Goal: Information Seeking & Learning: Learn about a topic

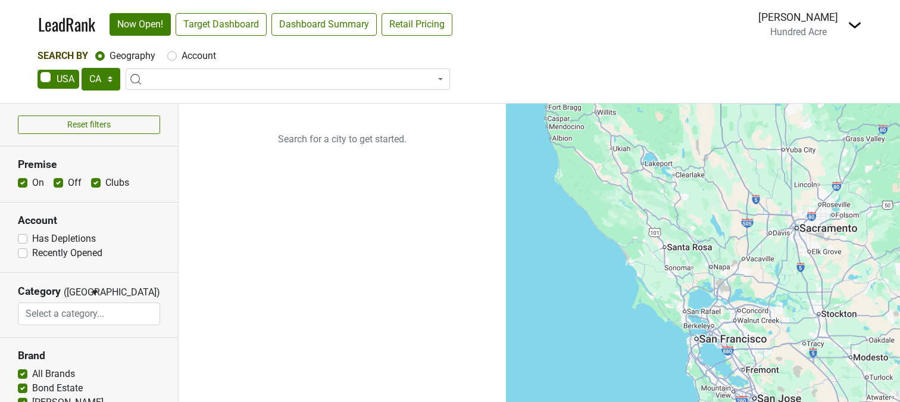
select select "CA"
select select
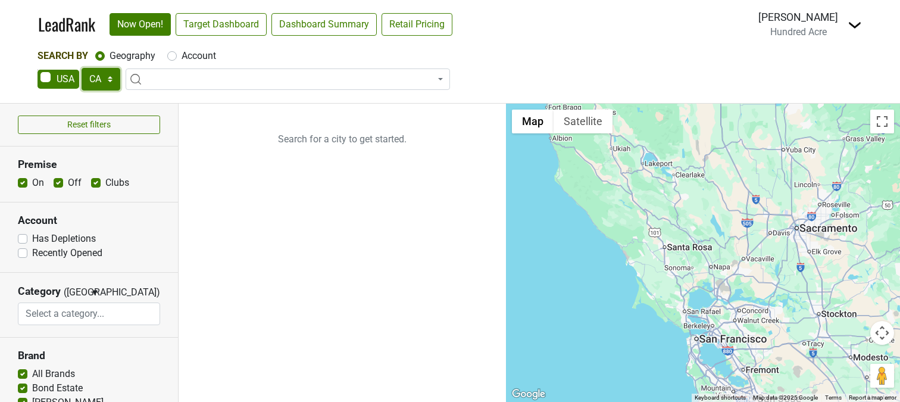
click at [117, 77] on select "AK AL AR AZ CA CO CT DC DE FL GA HI IA ID IL IN KS KY LA MA MD ME MI MN MO MS M…" at bounding box center [101, 79] width 39 height 23
select select "UT"
click at [82, 68] on select "AK AL AR AZ CA CO CT DC DE FL GA HI IA ID IL IN KS KY LA MA MD ME MI MN MO MS M…" at bounding box center [101, 79] width 39 height 23
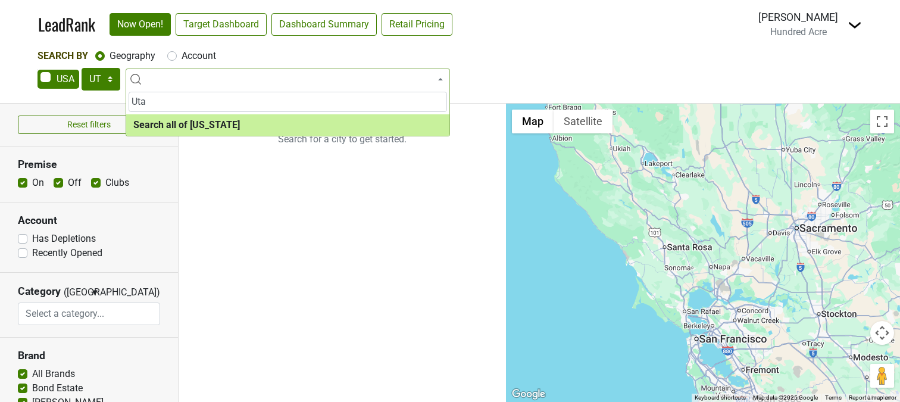
type input "Uta"
select select "ALL_UT"
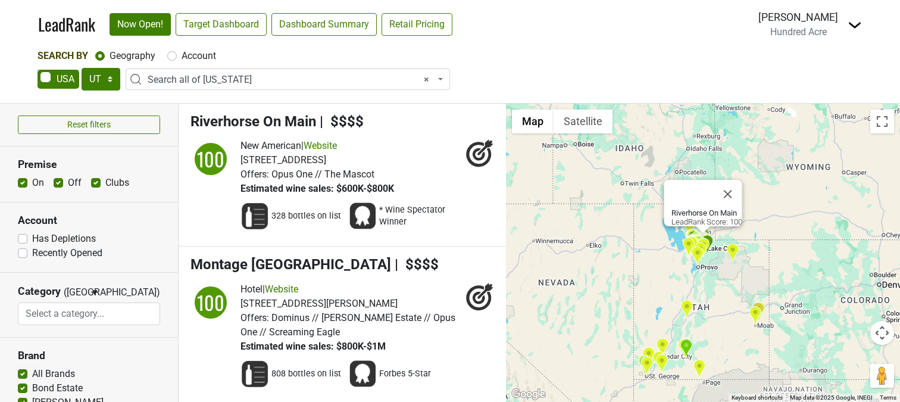
click at [687, 349] on img "Stone Hearth Grille" at bounding box center [686, 349] width 13 height 20
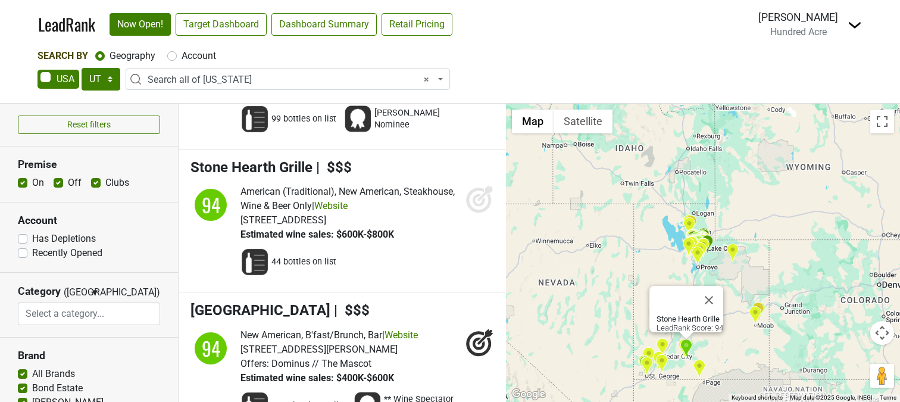
scroll to position [2028, 0]
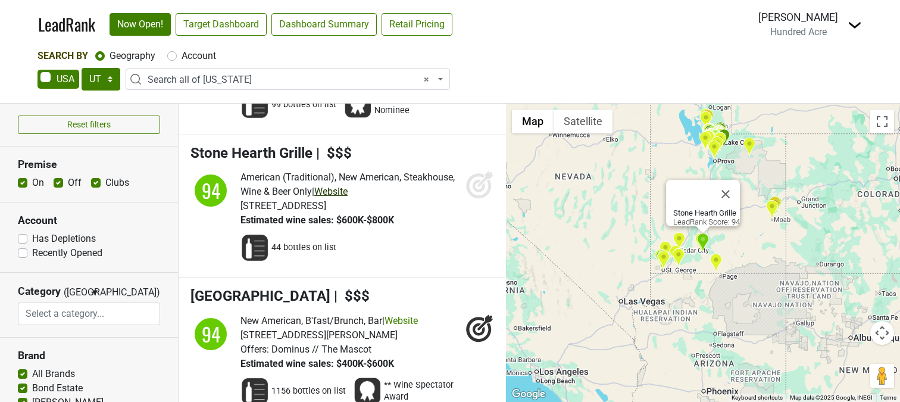
click at [347, 186] on link "Website" at bounding box center [330, 191] width 33 height 11
click at [729, 188] on button "Close" at bounding box center [725, 194] width 29 height 29
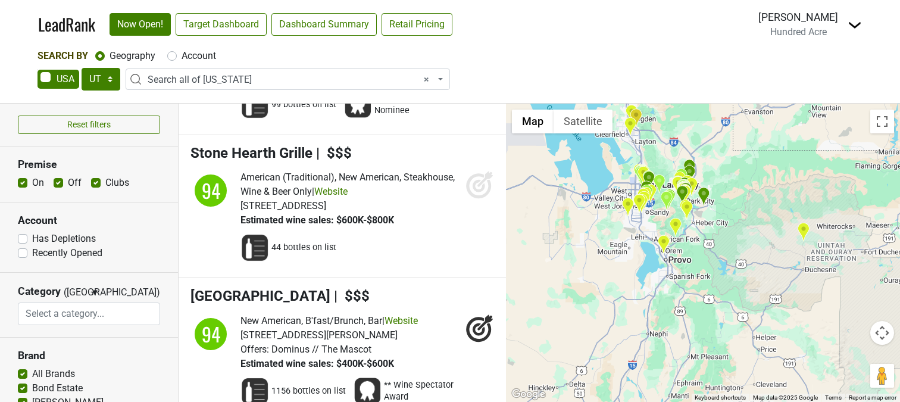
drag, startPoint x: 728, startPoint y: 164, endPoint x: 754, endPoint y: 311, distance: 148.8
click at [754, 311] on div at bounding box center [703, 253] width 394 height 298
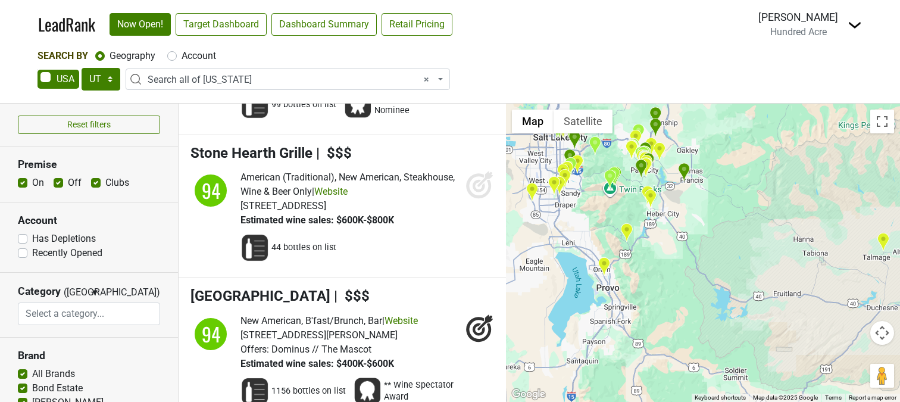
drag, startPoint x: 722, startPoint y: 220, endPoint x: 761, endPoint y: 298, distance: 87.3
click at [761, 298] on div at bounding box center [703, 253] width 394 height 298
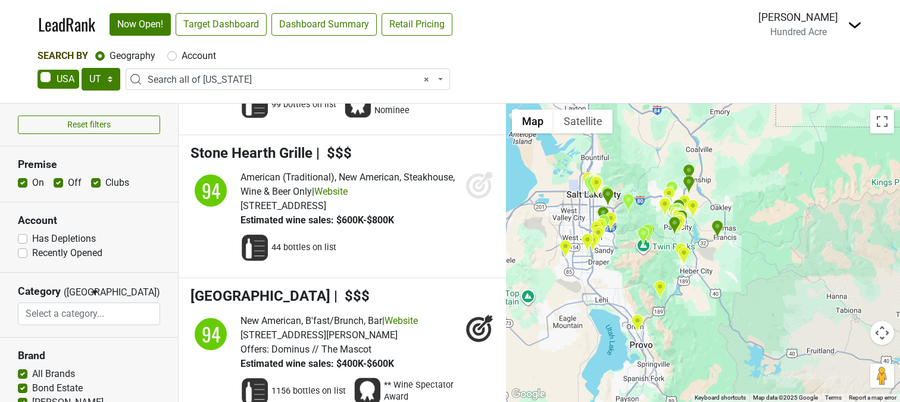
click at [720, 228] on img "Victory Ranch" at bounding box center [717, 230] width 13 height 20
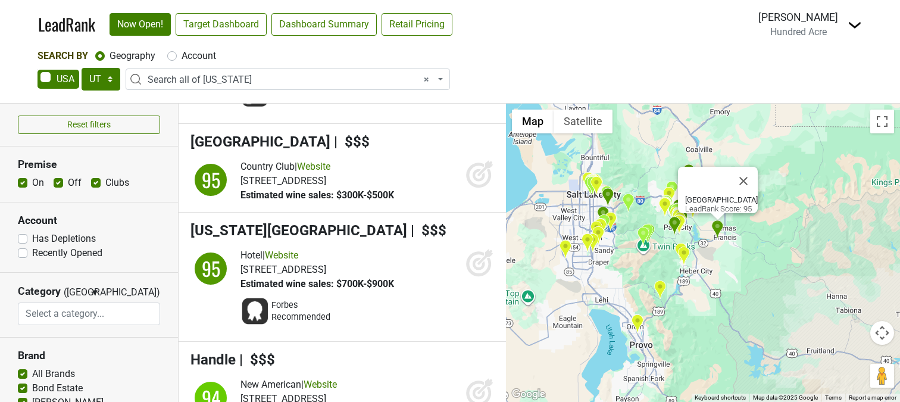
scroll to position [1668, 0]
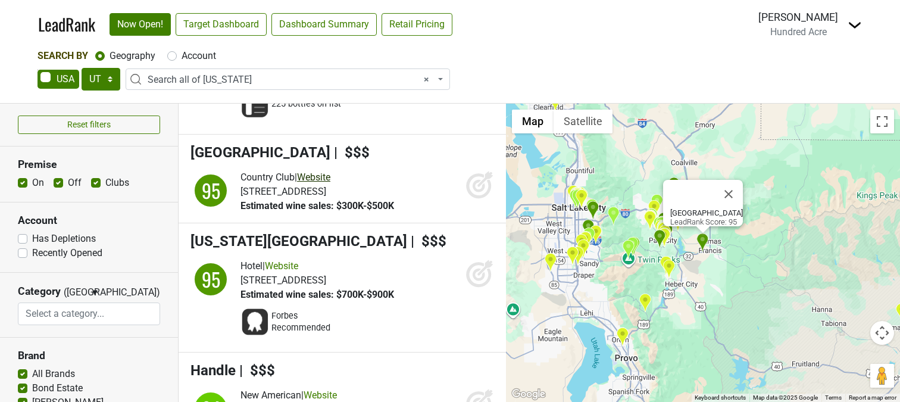
click at [324, 171] on link "Website" at bounding box center [313, 176] width 33 height 11
click at [472, 170] on icon at bounding box center [480, 184] width 29 height 29
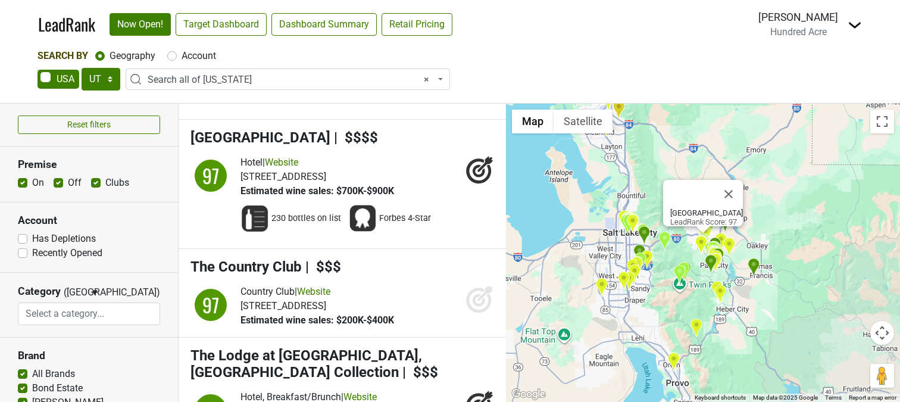
scroll to position [913, 0]
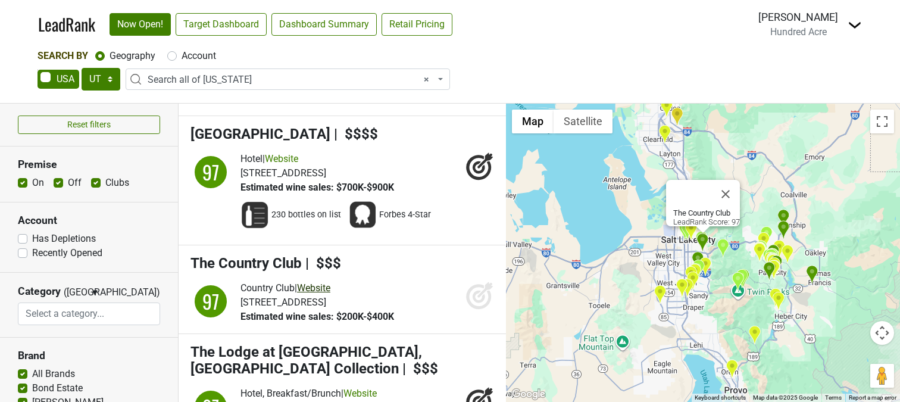
click at [330, 282] on link "Website" at bounding box center [313, 287] width 33 height 11
click at [480, 282] on icon at bounding box center [484, 289] width 15 height 15
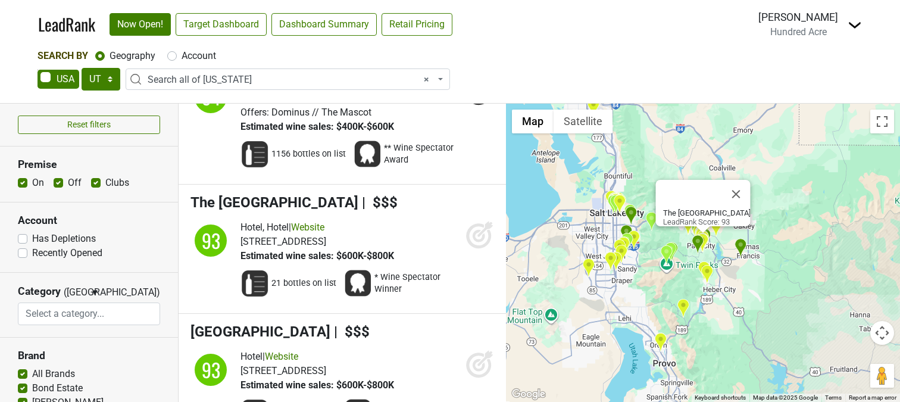
scroll to position [2260, 0]
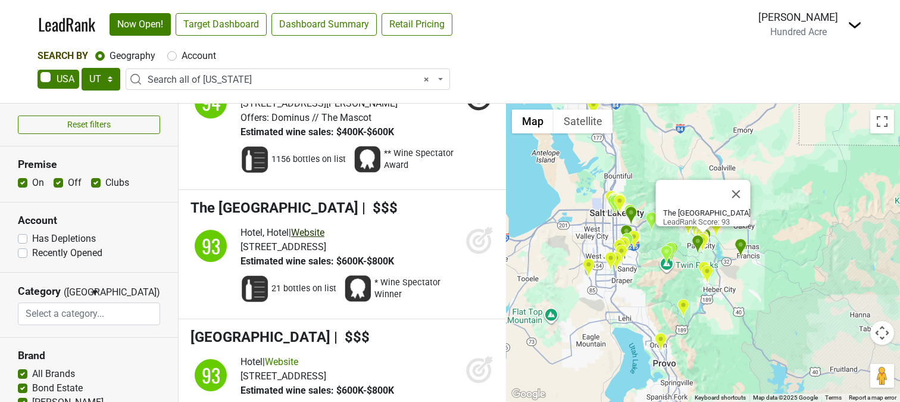
click at [317, 227] on link "Website" at bounding box center [307, 232] width 33 height 11
click at [480, 226] on icon at bounding box center [480, 240] width 29 height 29
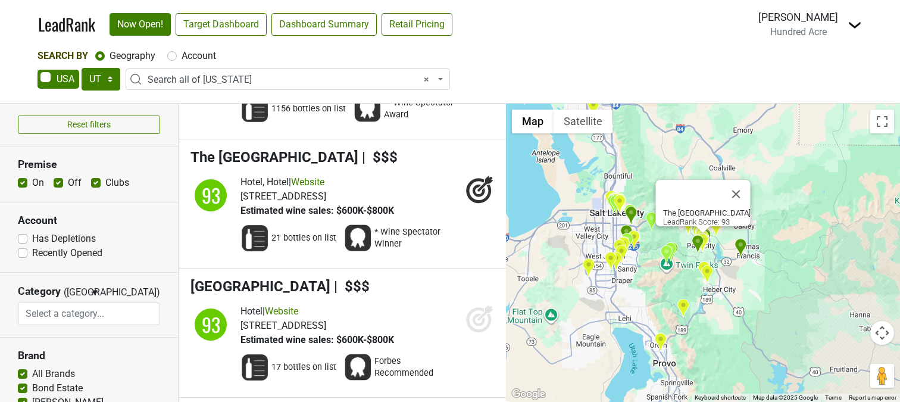
scroll to position [2323, 0]
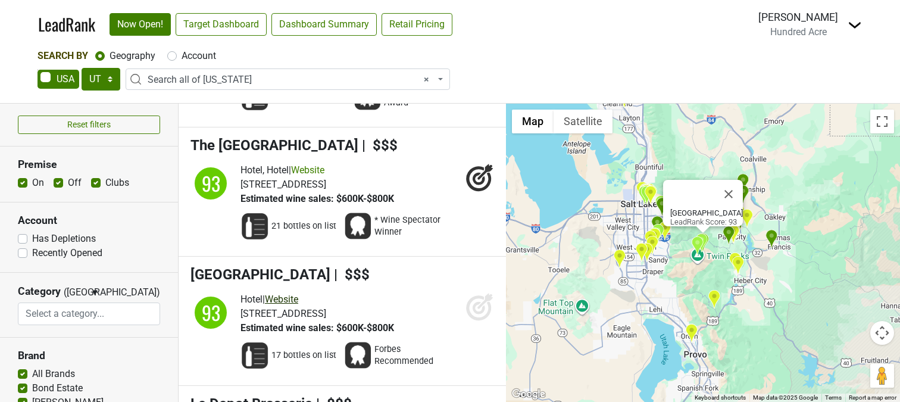
click at [297, 294] on link "Website" at bounding box center [281, 299] width 33 height 11
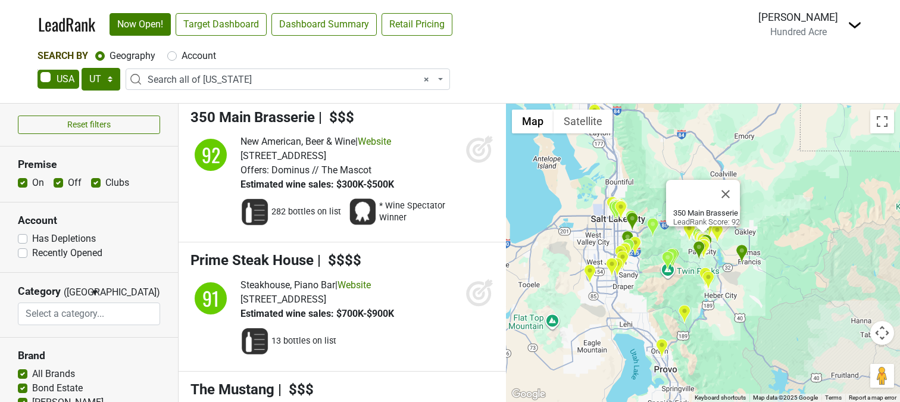
scroll to position [2756, 0]
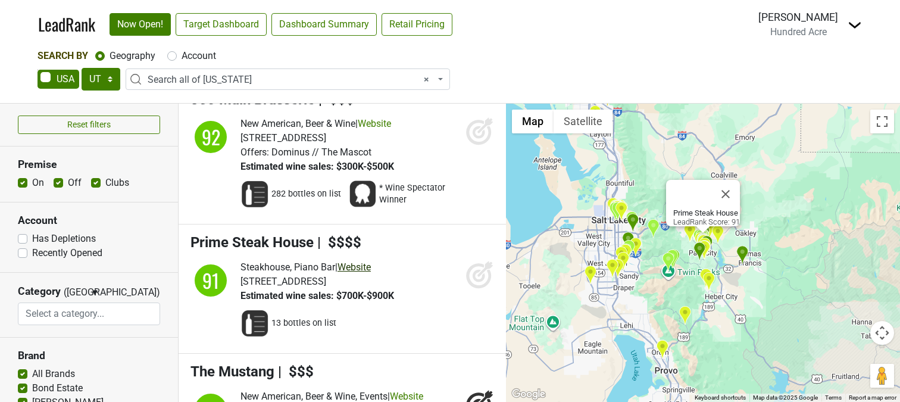
click at [371, 261] on link "Website" at bounding box center [354, 266] width 33 height 11
click at [475, 260] on icon at bounding box center [480, 274] width 29 height 29
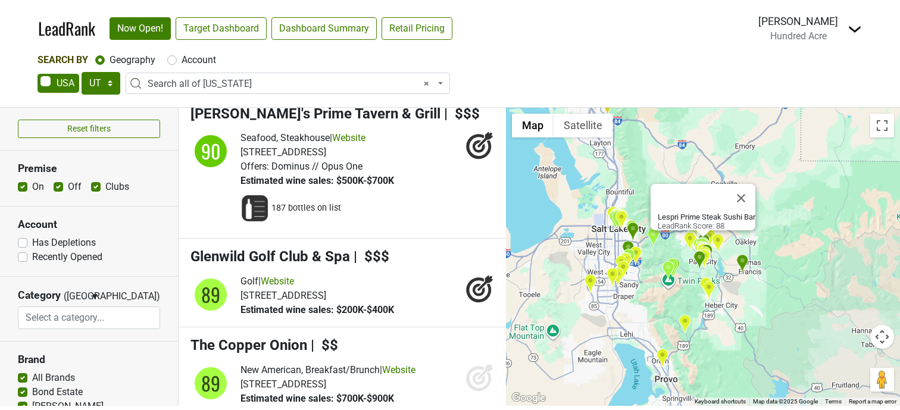
scroll to position [3376, 0]
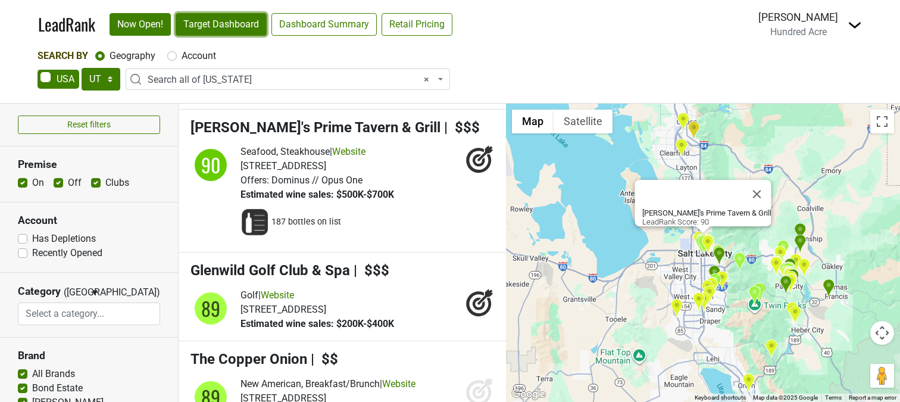
click at [231, 29] on link "Target Dashboard" at bounding box center [221, 24] width 91 height 23
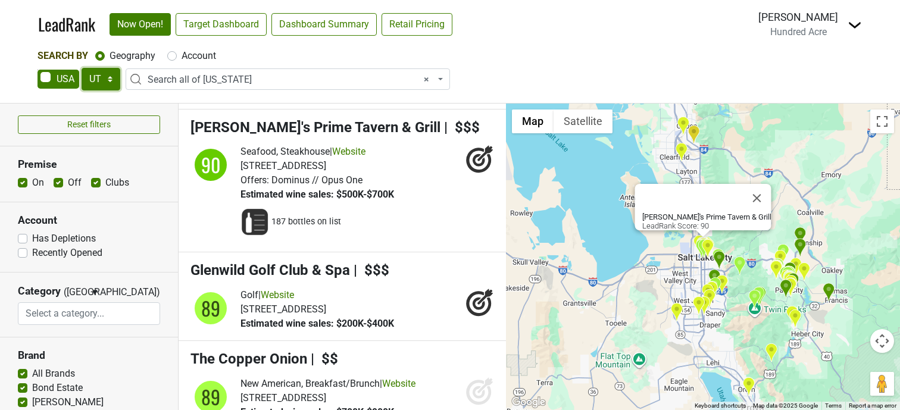
click at [112, 86] on select "AK AL AR AZ CA CO CT DC DE FL GA HI IA ID IL IN KS KY LA MA MD ME MI MN MO MS M…" at bounding box center [101, 79] width 39 height 23
select select "WY"
click at [82, 68] on select "AK AL AR AZ CA CO CT DC DE FL GA HI IA ID IL IN KS KY LA MA MD ME MI MN MO MS M…" at bounding box center [101, 79] width 39 height 23
select select
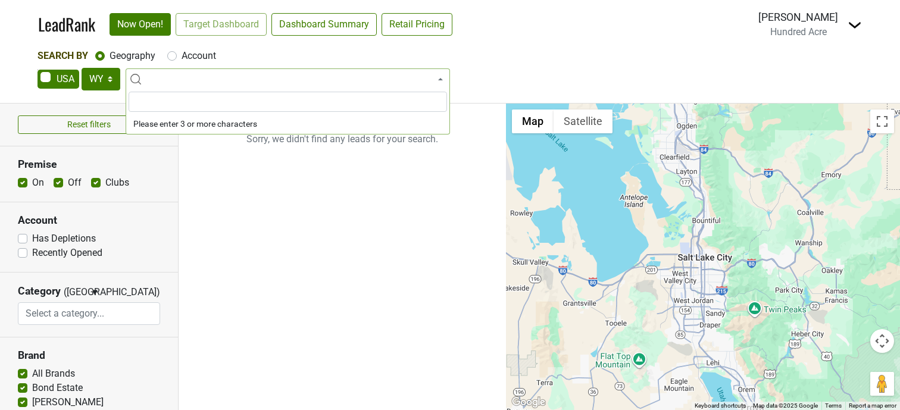
scroll to position [0, 0]
type input "Wyo"
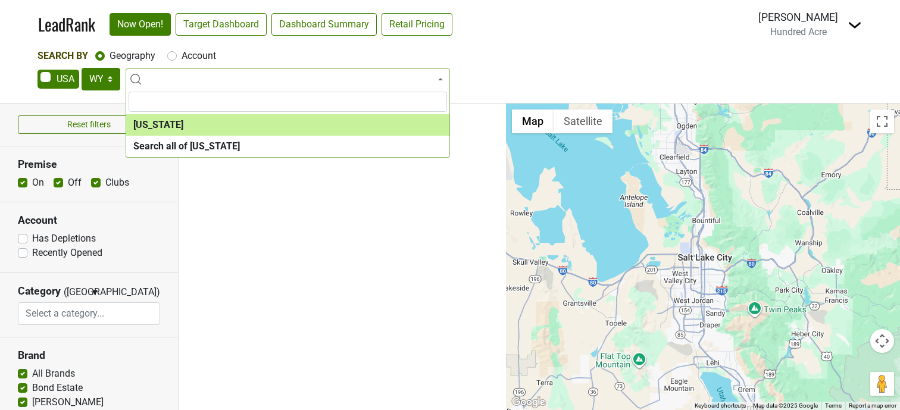
select select "1100"
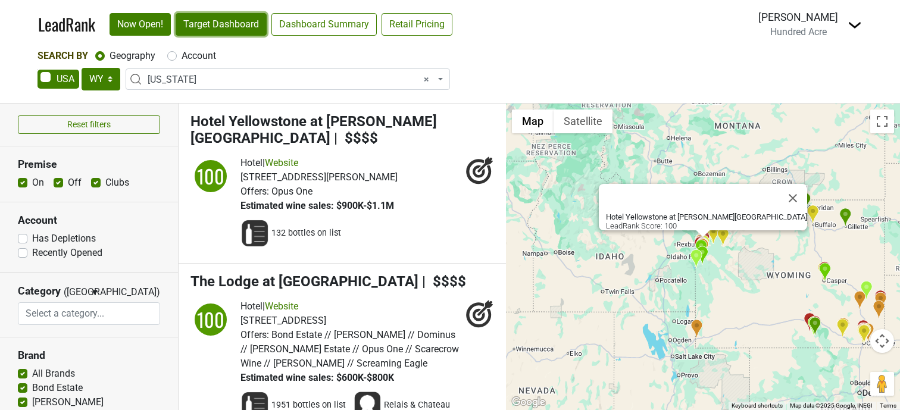
click at [232, 23] on link "Target Dashboard" at bounding box center [221, 24] width 91 height 23
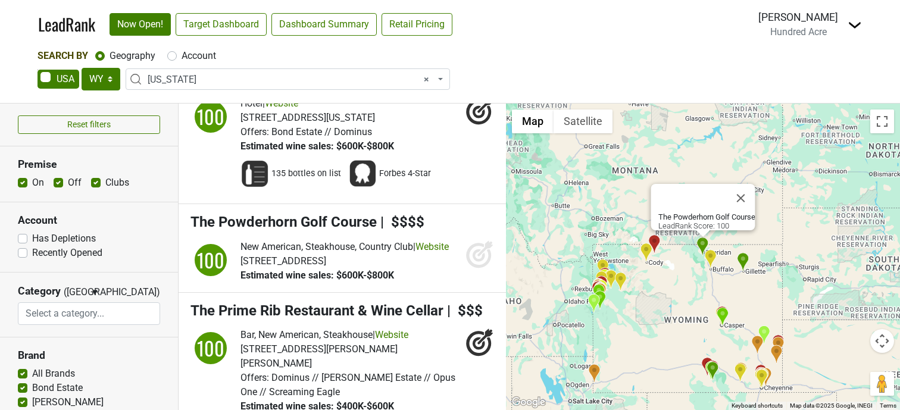
scroll to position [374, 0]
click at [416, 246] on link "Website" at bounding box center [432, 247] width 33 height 11
click at [480, 241] on icon at bounding box center [484, 248] width 15 height 15
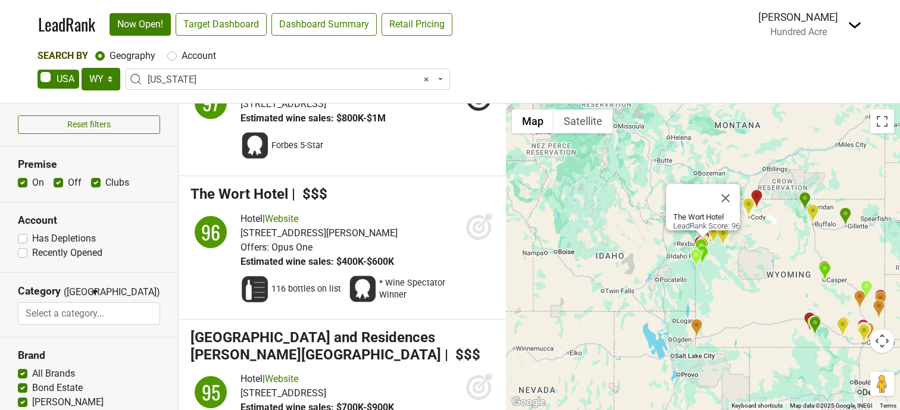
scroll to position [922, 0]
click at [473, 221] on icon at bounding box center [479, 227] width 13 height 13
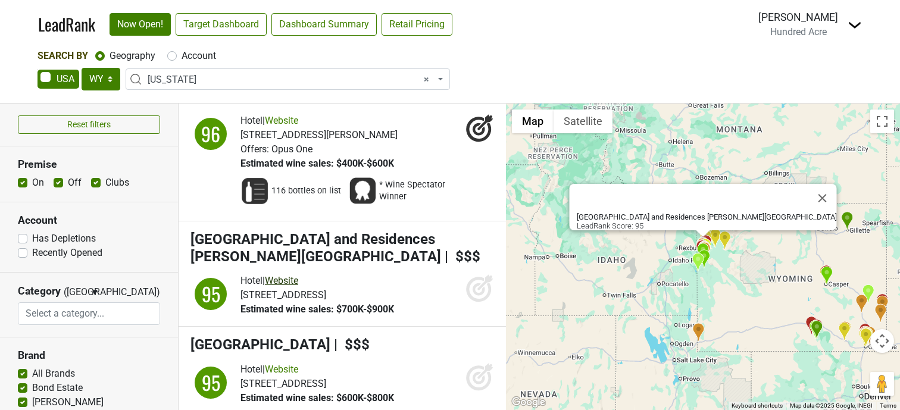
scroll to position [1027, 0]
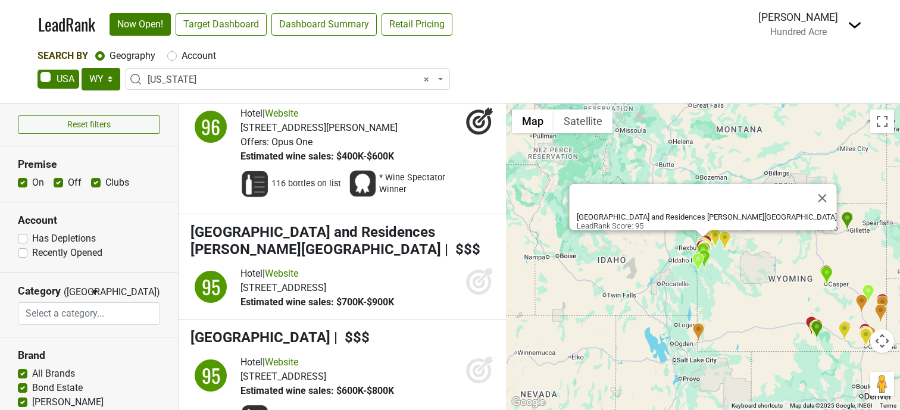
click at [485, 268] on icon at bounding box center [484, 275] width 15 height 15
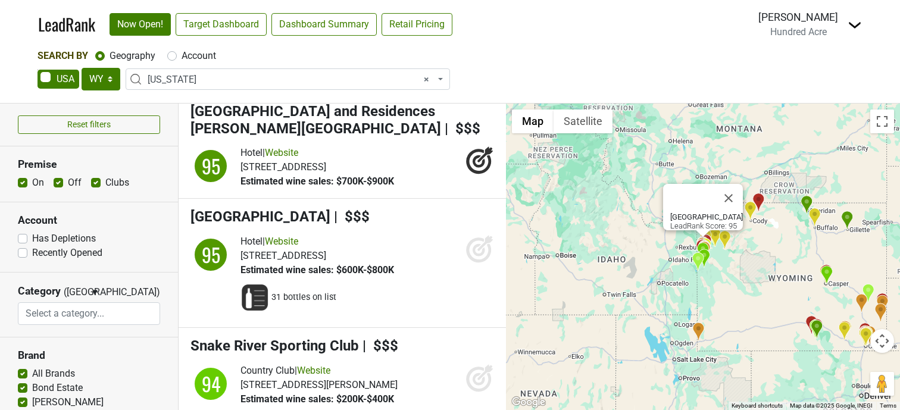
scroll to position [1156, 0]
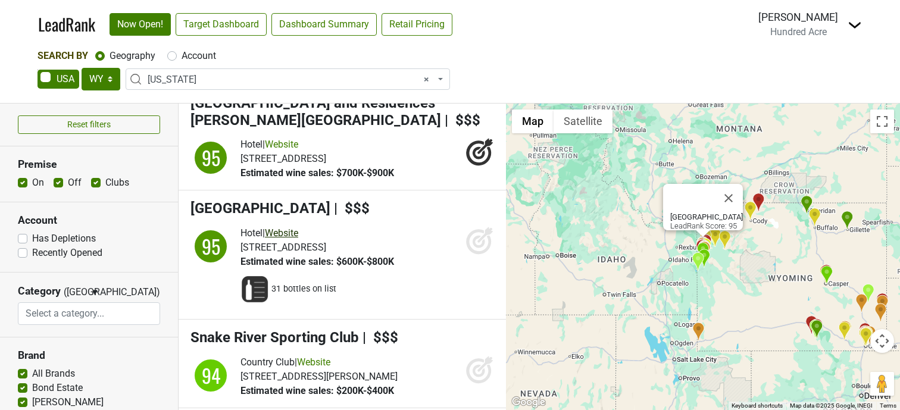
click at [292, 227] on link "Website" at bounding box center [281, 232] width 33 height 11
click at [489, 229] on icon at bounding box center [478, 241] width 25 height 25
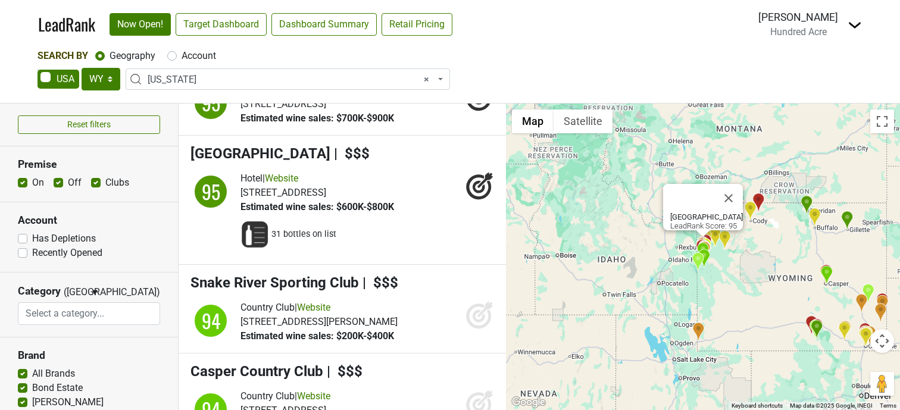
scroll to position [1218, 0]
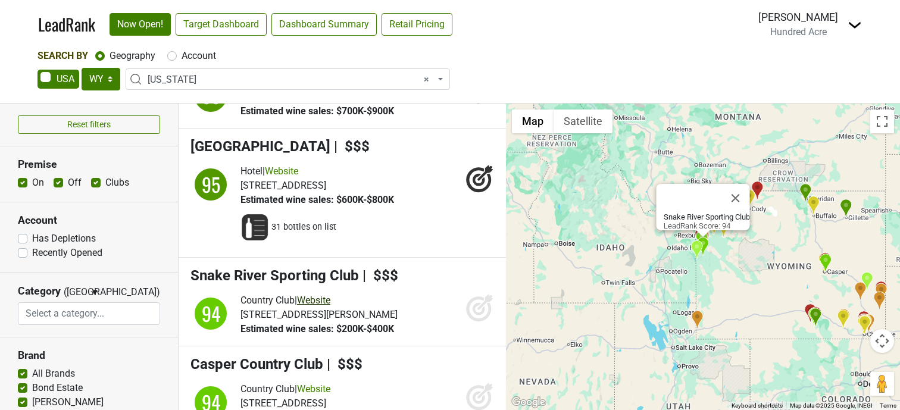
click at [330, 295] on link "Website" at bounding box center [313, 300] width 33 height 11
click at [482, 294] on icon at bounding box center [484, 301] width 15 height 15
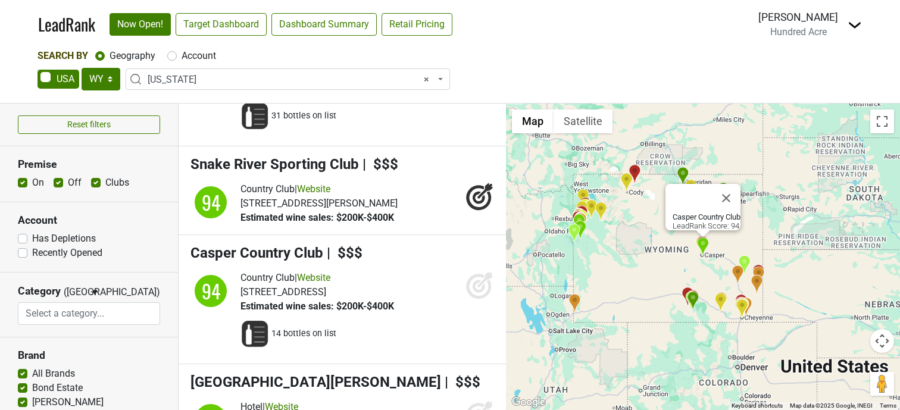
scroll to position [1336, 0]
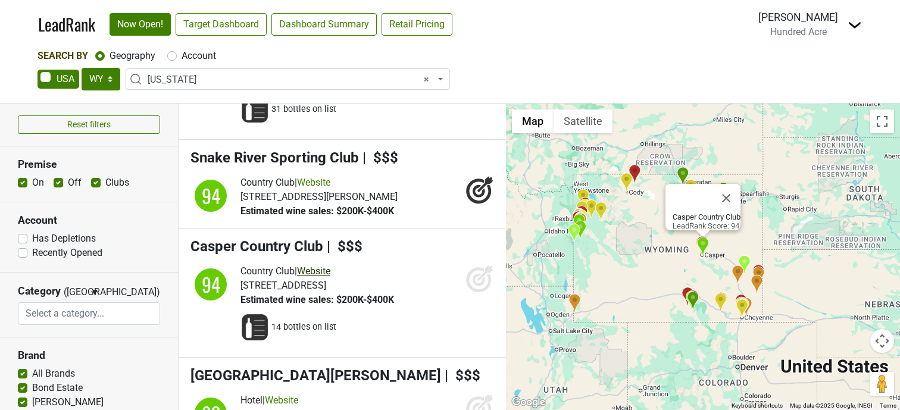
click at [324, 266] on link "Website" at bounding box center [313, 271] width 33 height 11
click at [479, 274] on icon at bounding box center [479, 280] width 13 height 13
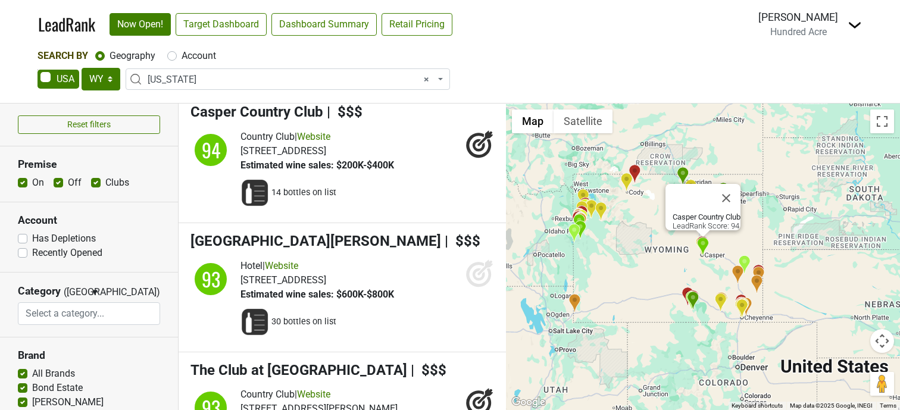
scroll to position [1478, 0]
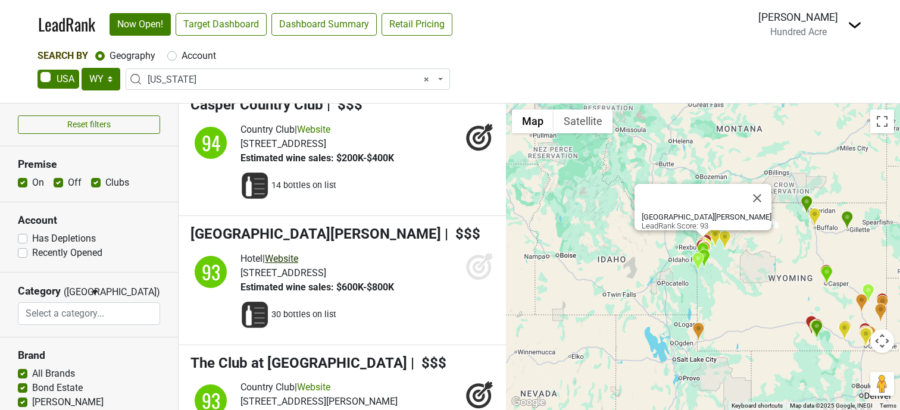
click at [288, 253] on link "Website" at bounding box center [281, 258] width 33 height 11
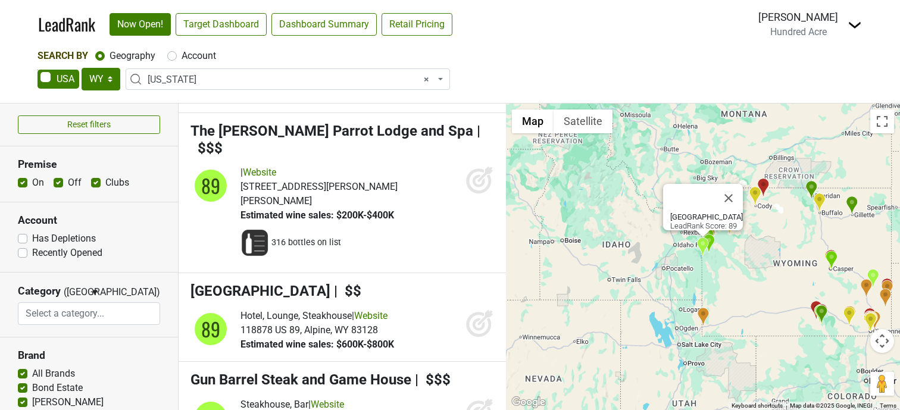
scroll to position [2203, 0]
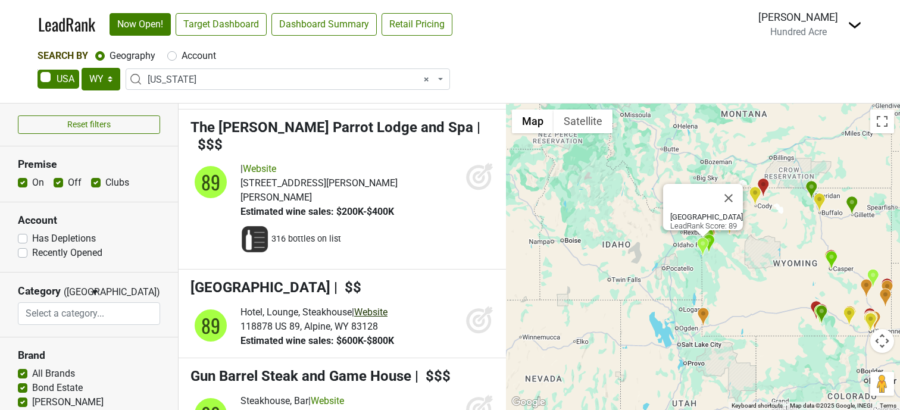
click at [382, 307] on link "Website" at bounding box center [370, 312] width 33 height 11
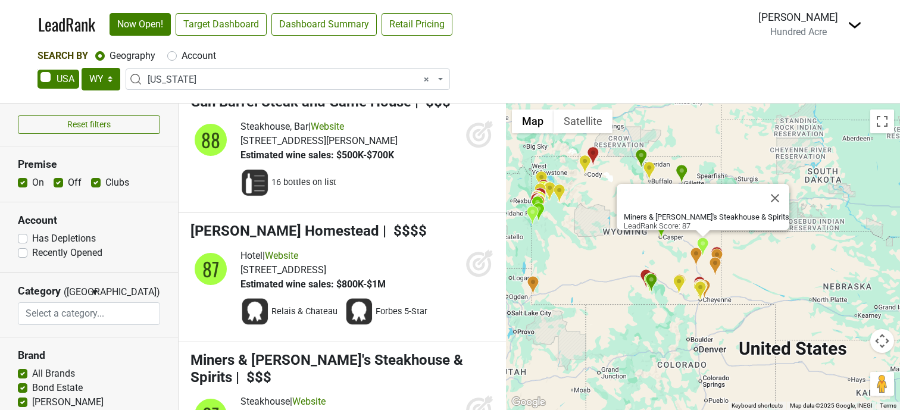
scroll to position [2479, 0]
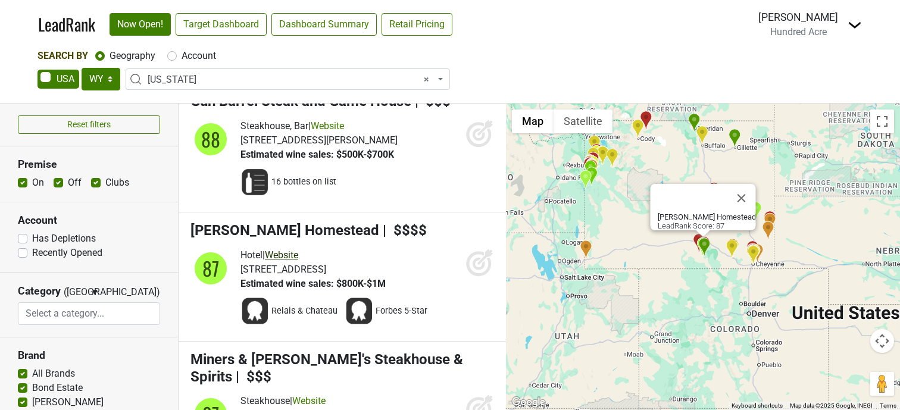
click at [296, 249] on link "Website" at bounding box center [281, 254] width 33 height 11
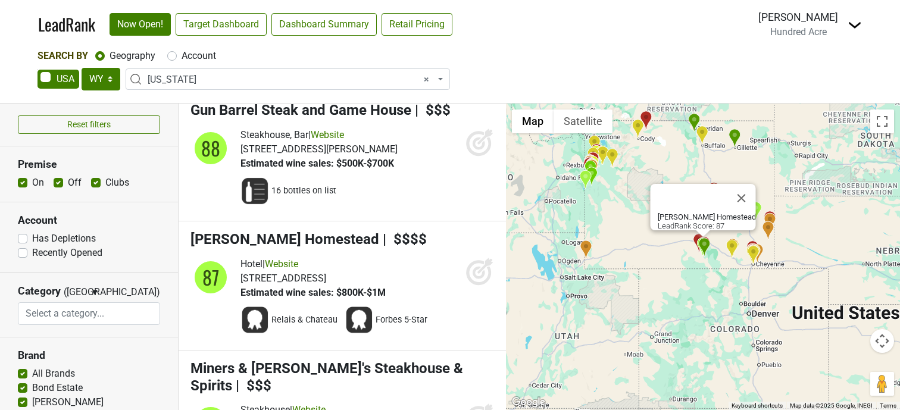
scroll to position [2470, 0]
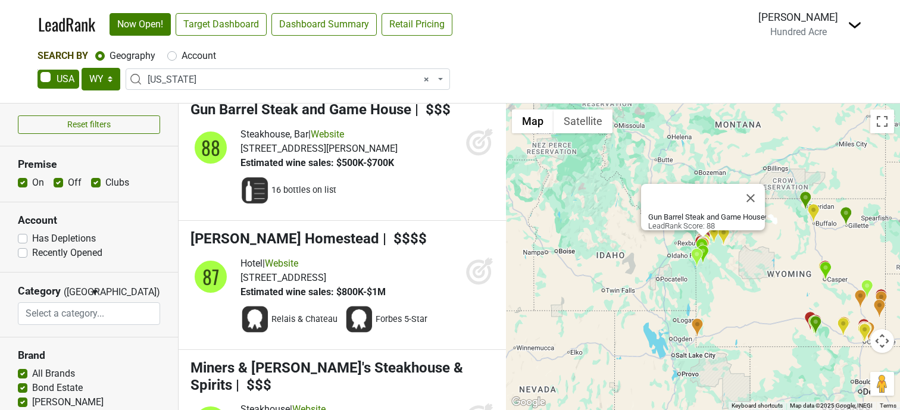
click at [205, 58] on label "Account" at bounding box center [199, 56] width 35 height 14
click at [177, 58] on input "Account" at bounding box center [172, 55] width 10 height 12
radio input "true"
select select
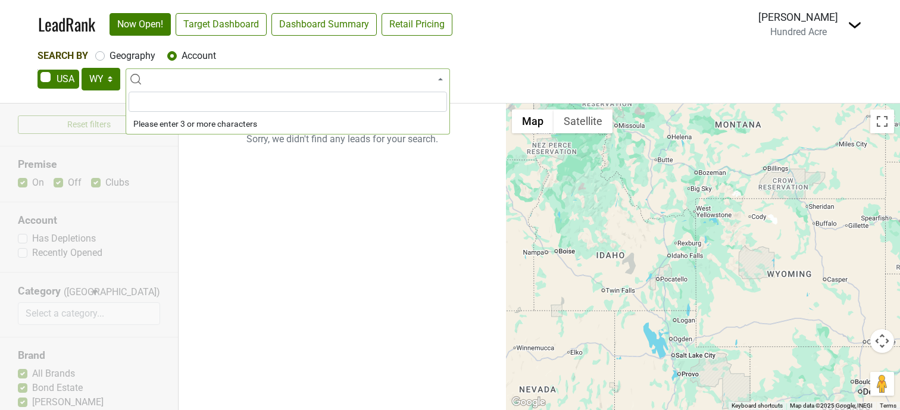
scroll to position [0, 0]
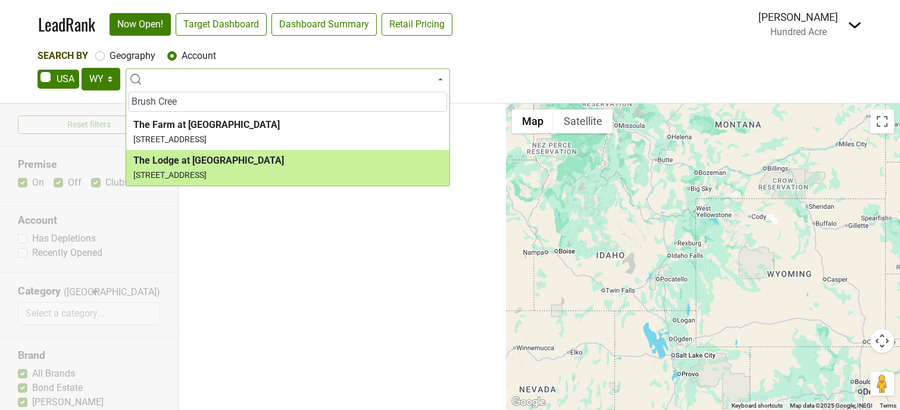
type input "Brush Cree"
select select "123564875"
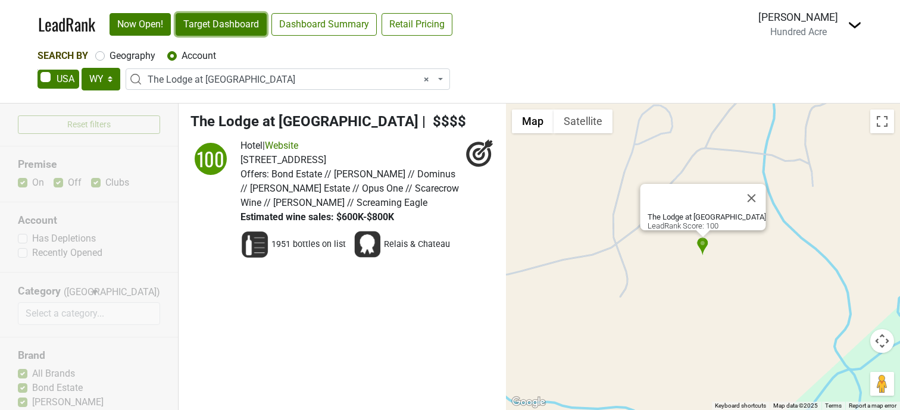
click at [246, 20] on link "Target Dashboard" at bounding box center [221, 24] width 91 height 23
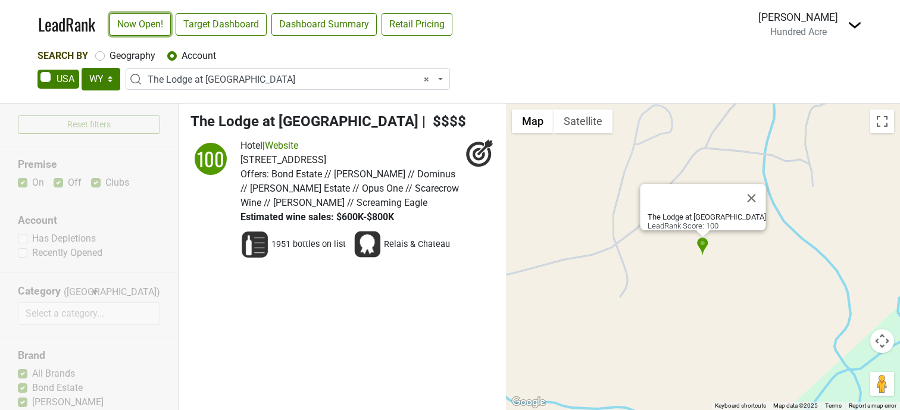
click at [150, 26] on link "Now Open!" at bounding box center [140, 24] width 61 height 23
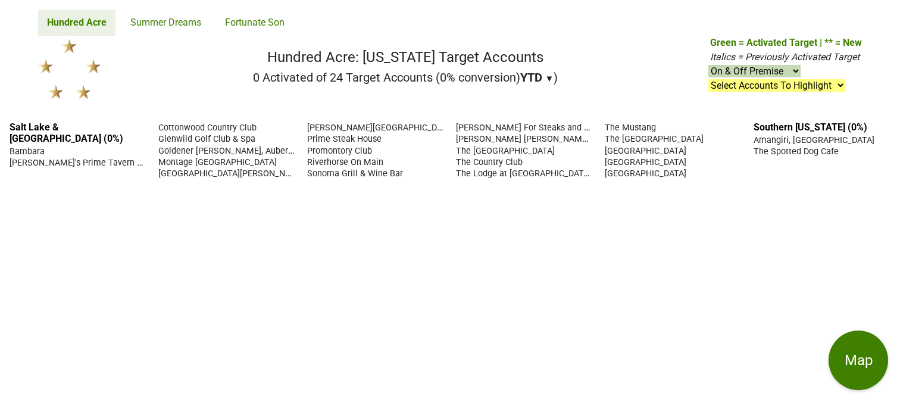
click at [369, 168] on span "Sonoma Grill & Wine Bar" at bounding box center [355, 173] width 96 height 10
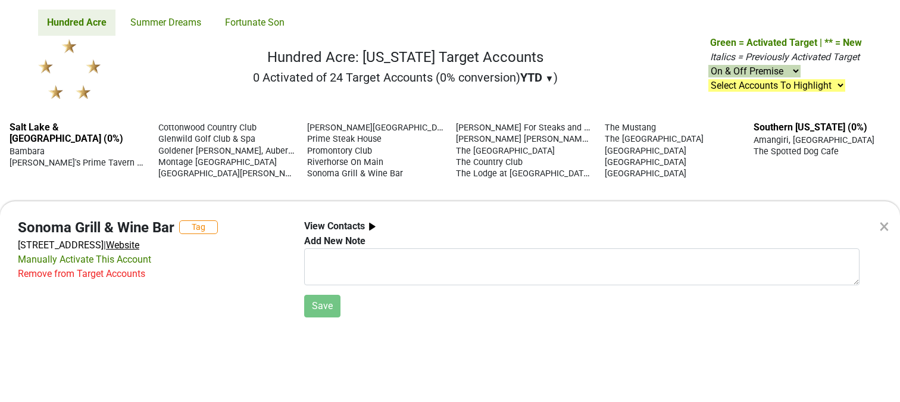
click at [139, 244] on span "Website" at bounding box center [122, 244] width 33 height 11
click at [347, 152] on div "× Sonoma Grill & Wine Bar Tag 110 W Broadway, Salt Lake City, UT 84101 | Websit…" at bounding box center [450, 201] width 900 height 402
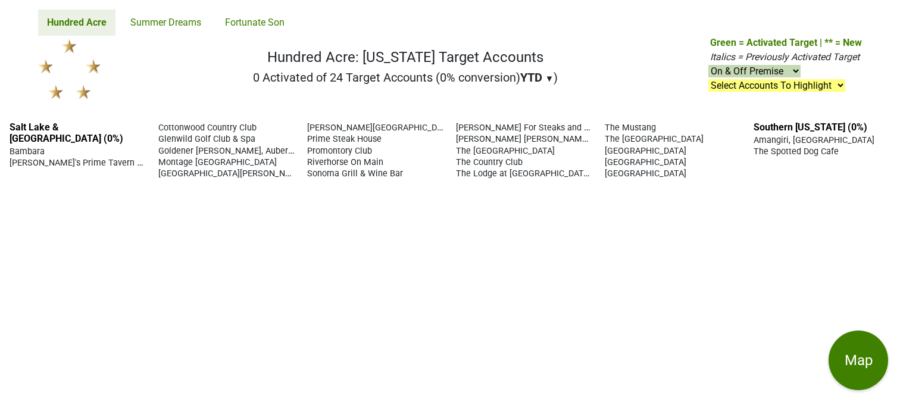
click at [332, 157] on span "Riverhorse On Main" at bounding box center [345, 162] width 76 height 10
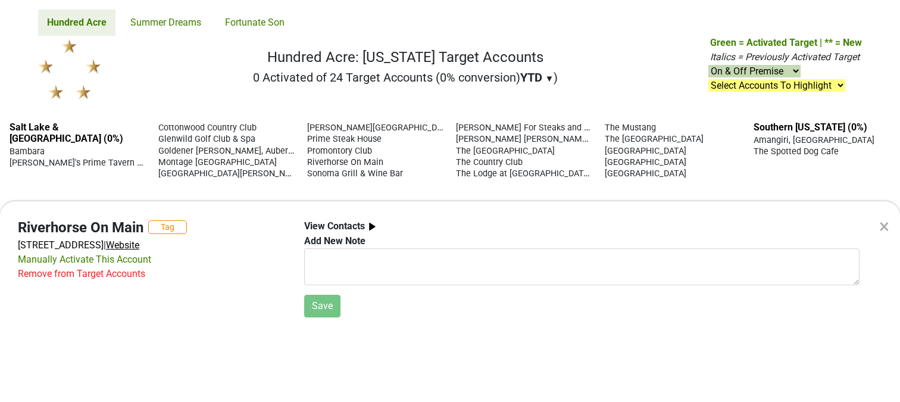
click at [139, 244] on span "Website" at bounding box center [122, 244] width 33 height 11
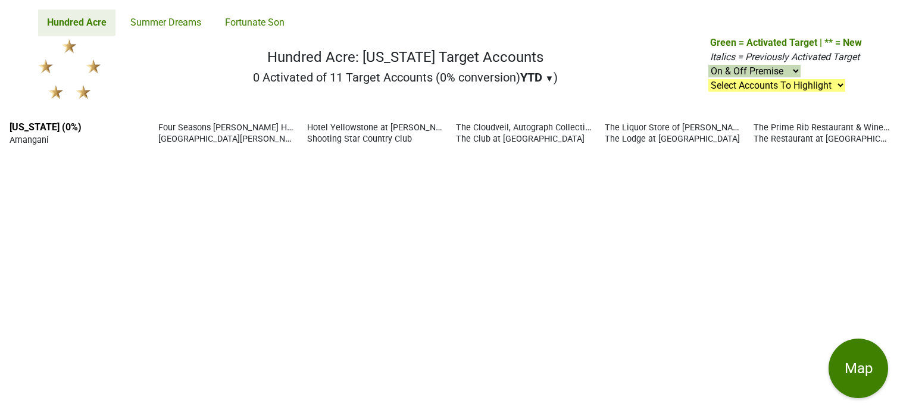
click at [33, 141] on span "Amangani" at bounding box center [29, 140] width 39 height 10
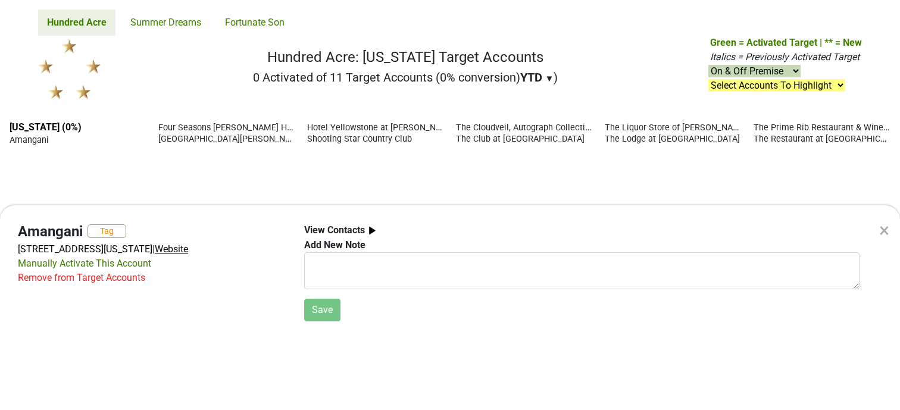
click at [188, 245] on span "Website" at bounding box center [171, 249] width 33 height 11
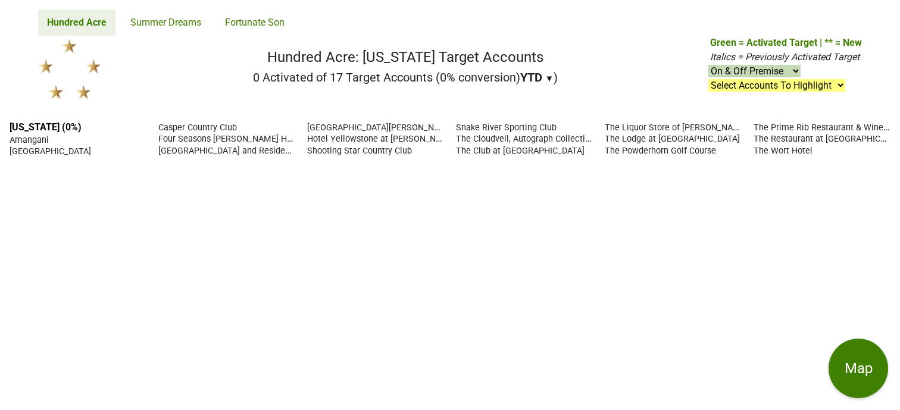
drag, startPoint x: 832, startPoint y: 152, endPoint x: 61, endPoint y: 163, distance: 771.7
click at [61, 163] on div "[US_STATE] (0%) [GEOGRAPHIC_DATA] [GEOGRAPHIC_DATA] Casper Country Club Four Se…" at bounding box center [450, 261] width 900 height 298
click at [756, 201] on div "[US_STATE] (0%) [GEOGRAPHIC_DATA] [GEOGRAPHIC_DATA] Casper Country Club Four Se…" at bounding box center [450, 261] width 900 height 298
drag, startPoint x: 839, startPoint y: 149, endPoint x: 5, endPoint y: 138, distance: 834.2
click at [5, 138] on div "[US_STATE] (0%) [GEOGRAPHIC_DATA] [GEOGRAPHIC_DATA] Casper Country Club Four Se…" at bounding box center [450, 261] width 900 height 298
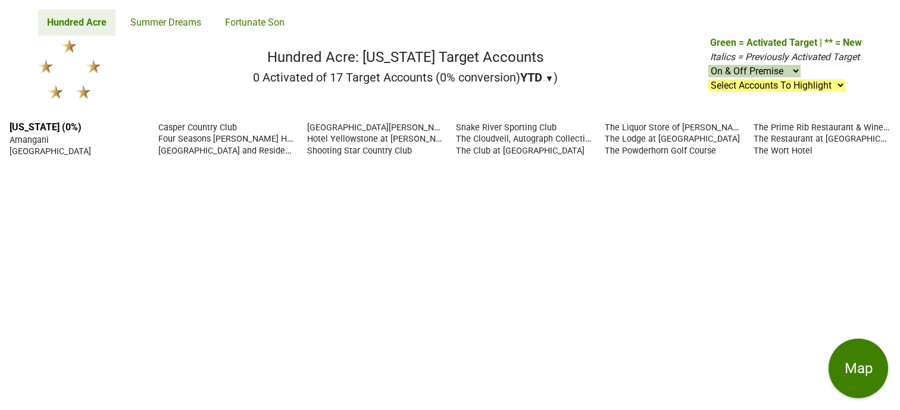
copy section "[GEOGRAPHIC_DATA] [GEOGRAPHIC_DATA] [GEOGRAPHIC_DATA][PERSON_NAME] [PERSON_NAME…"
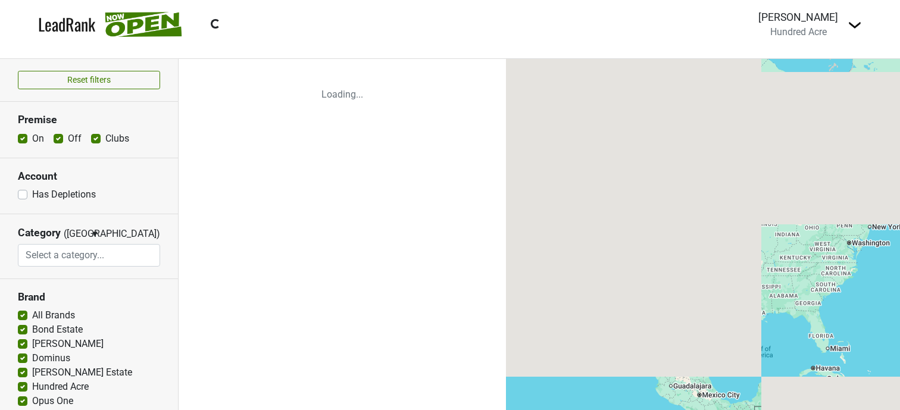
select select
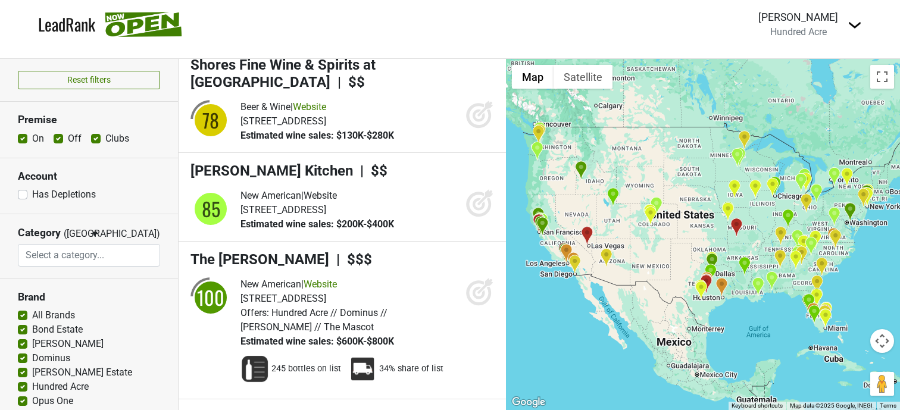
scroll to position [4, 0]
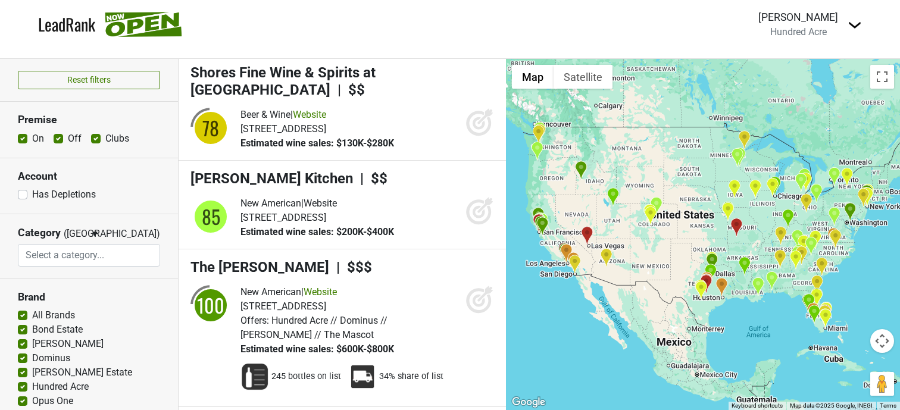
click at [772, 189] on img "Bubbly Side of Life" at bounding box center [772, 187] width 13 height 20
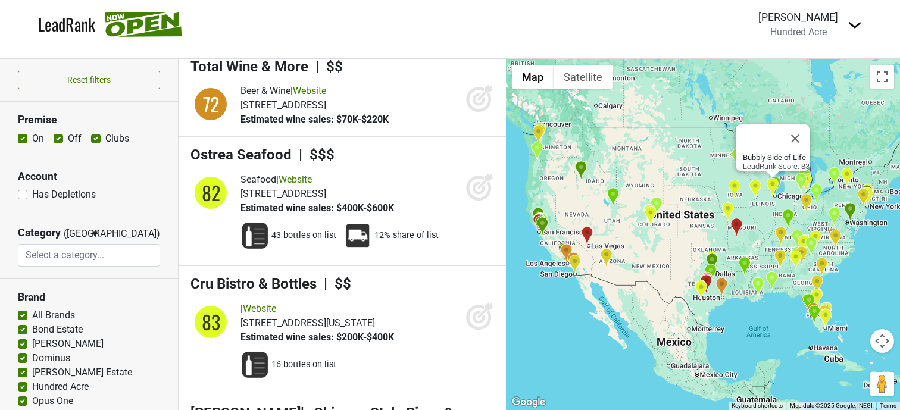
scroll to position [10315, 0]
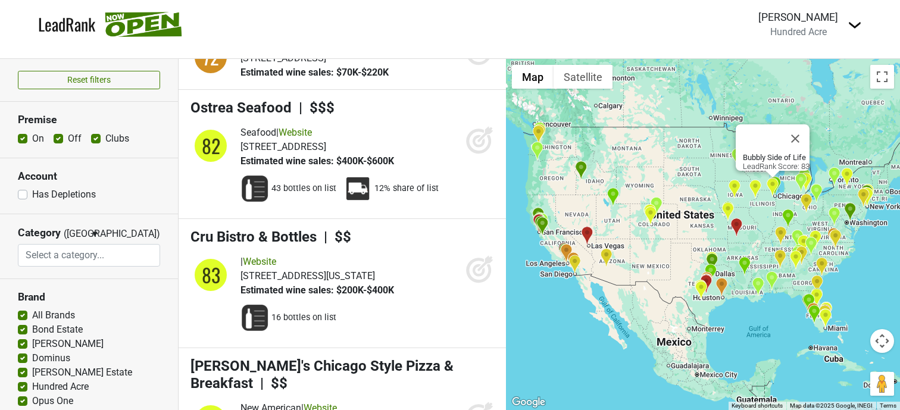
click at [612, 197] on img "Le Depot Brasserie" at bounding box center [613, 198] width 13 height 20
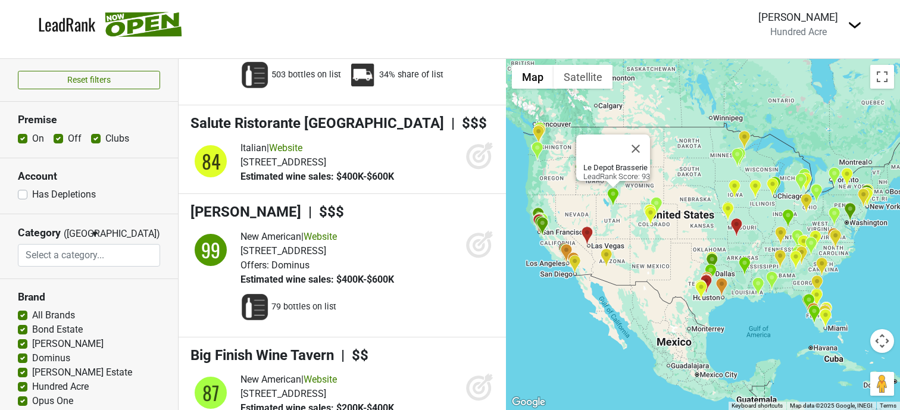
scroll to position [5872, 0]
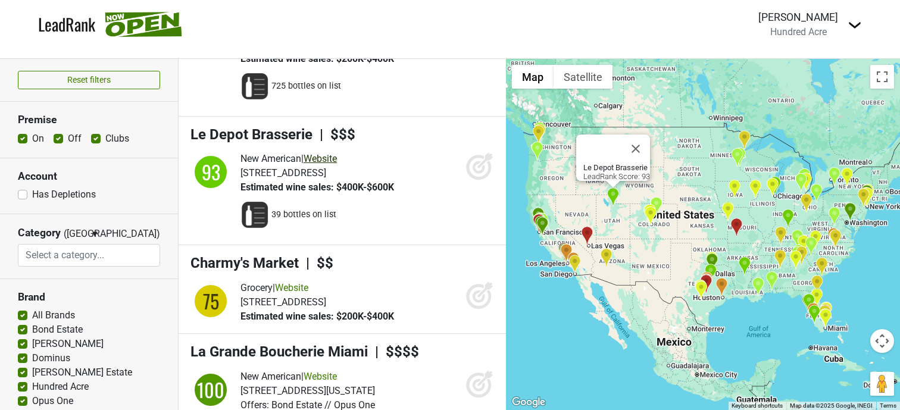
click at [332, 153] on link "Website" at bounding box center [320, 158] width 33 height 11
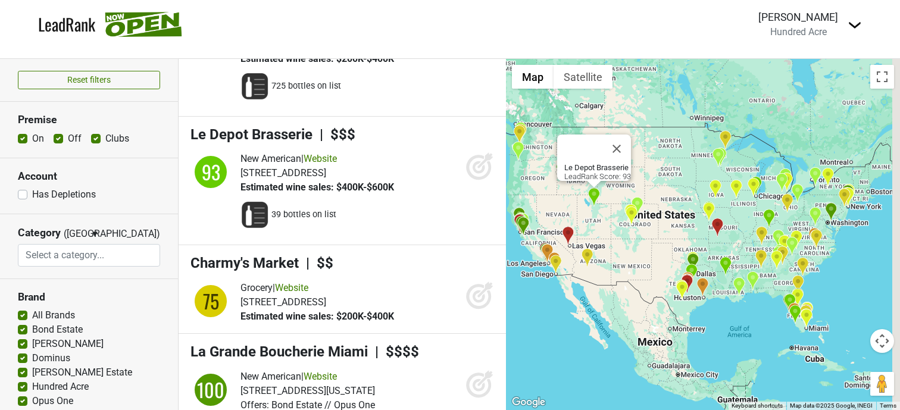
drag, startPoint x: 756, startPoint y: 224, endPoint x: 732, endPoint y: 224, distance: 23.8
click at [732, 224] on div "Le Depot Brasserie LeadRank Score: 93" at bounding box center [703, 234] width 394 height 351
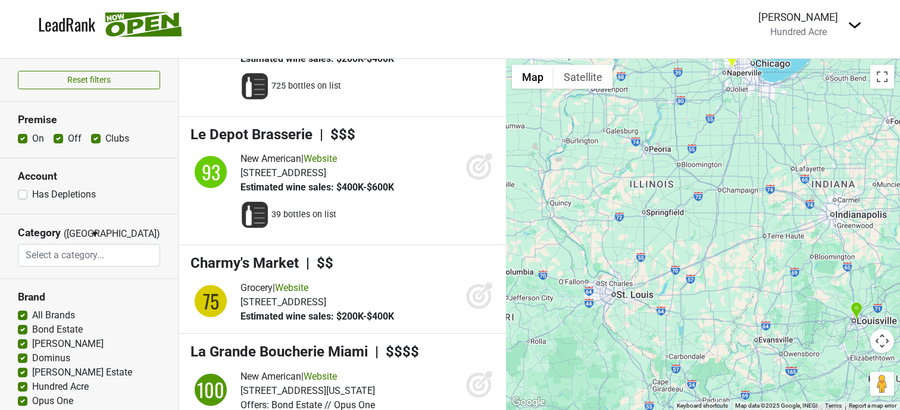
drag, startPoint x: 751, startPoint y: 127, endPoint x: 728, endPoint y: 219, distance: 94.6
click at [728, 219] on div "Le Depot Brasserie LeadRank Score: 93" at bounding box center [703, 234] width 394 height 351
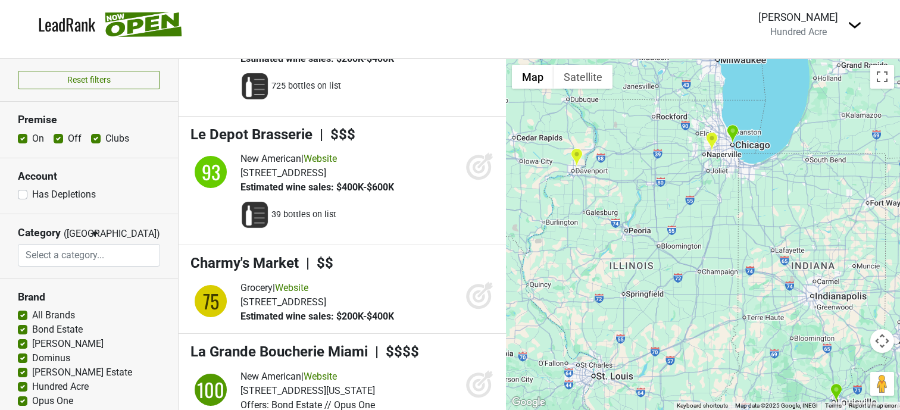
click at [735, 135] on img "AMBAR Restaurant, Chicago" at bounding box center [732, 134] width 13 height 20
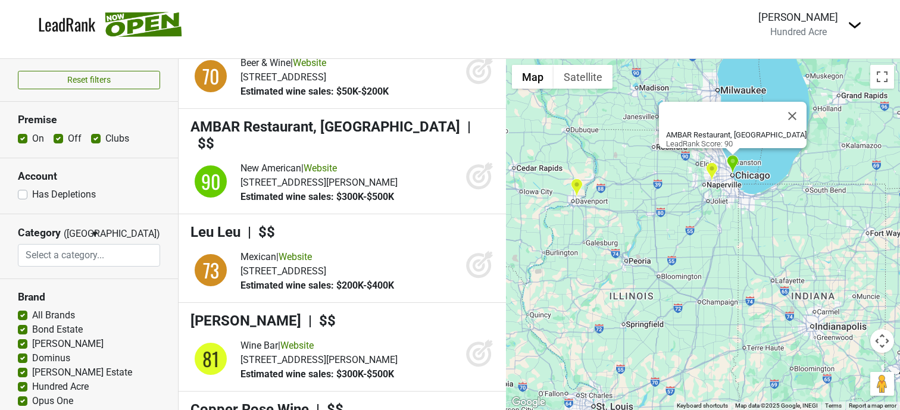
scroll to position [7420, 0]
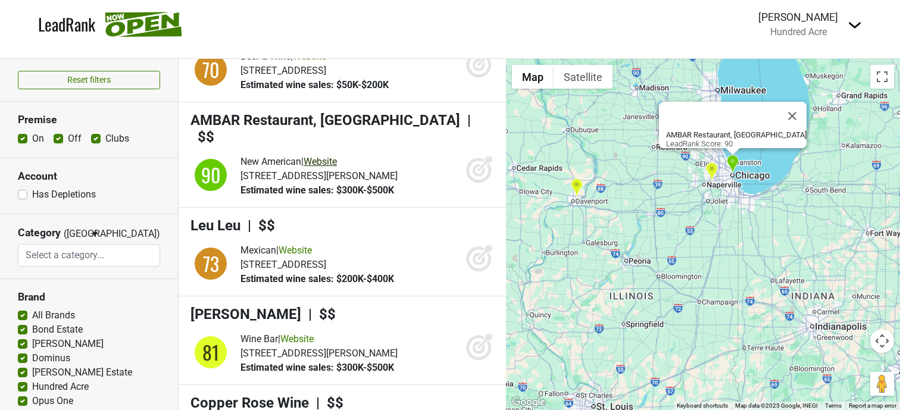
click at [337, 156] on link "Website" at bounding box center [320, 161] width 33 height 11
click at [778, 109] on button "Close" at bounding box center [792, 116] width 29 height 29
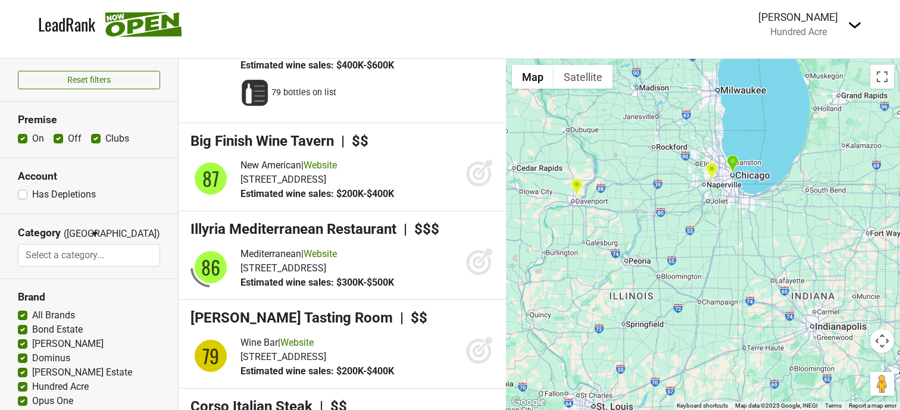
scroll to position [6437, 0]
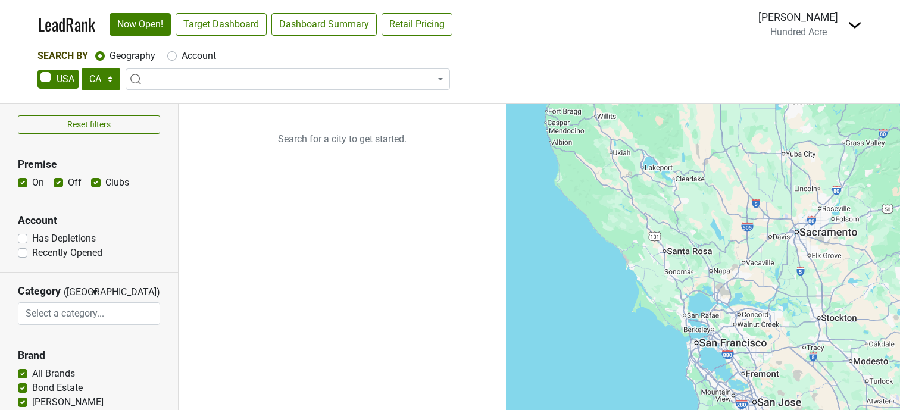
select select "CA"
select select
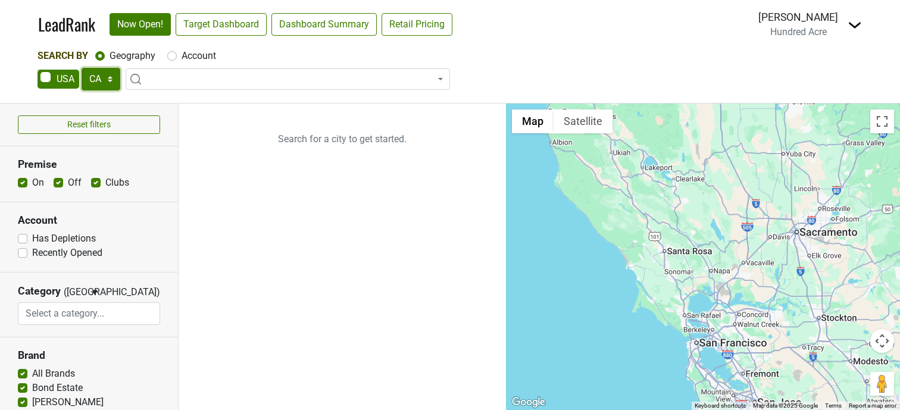
click at [114, 80] on select "AK AL AR AZ CA CO CT DC DE FL GA HI IA ID IL IN KS KY LA MA MD ME MI MN MO MS M…" at bounding box center [101, 79] width 39 height 23
select select "MT"
click at [82, 68] on select "AK AL AR AZ CA CO CT DC DE FL GA HI IA ID IL IN KS KY LA MA MD ME MI MN MO MS M…" at bounding box center [101, 79] width 39 height 23
click at [232, 102] on input "search" at bounding box center [288, 102] width 319 height 20
type input "Monta"
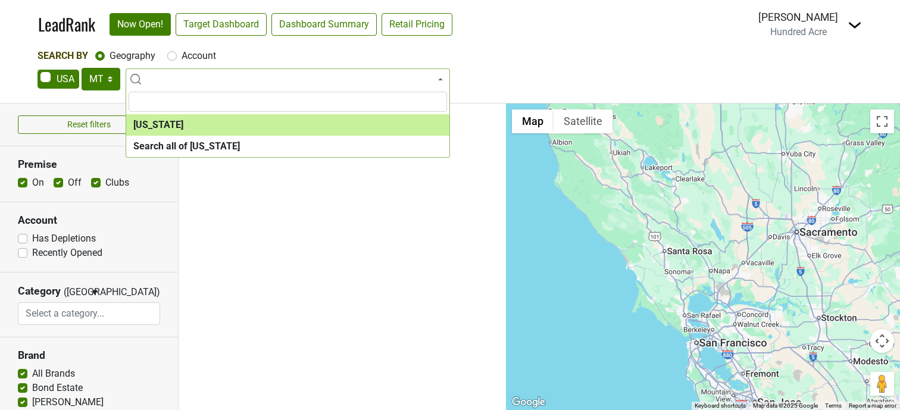
select select "1130"
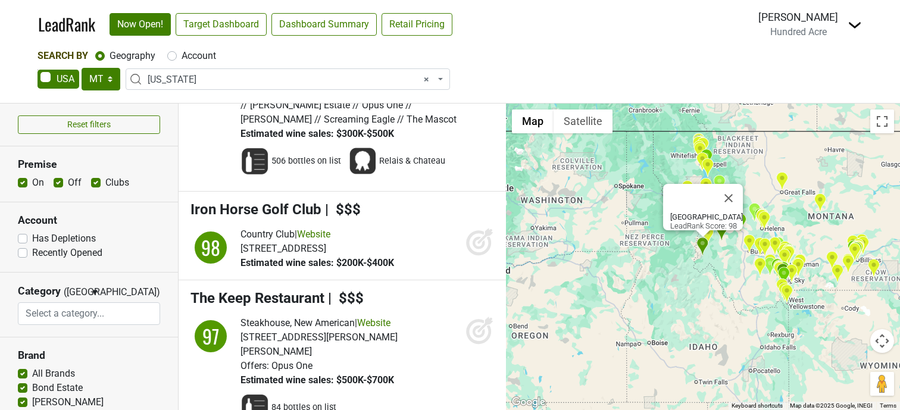
scroll to position [415, 0]
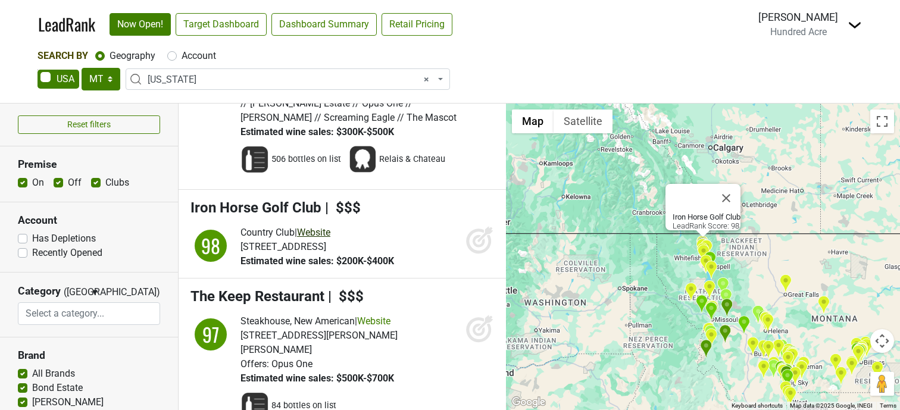
click at [320, 227] on link "Website" at bounding box center [313, 232] width 33 height 11
click at [473, 235] on icon at bounding box center [479, 241] width 13 height 13
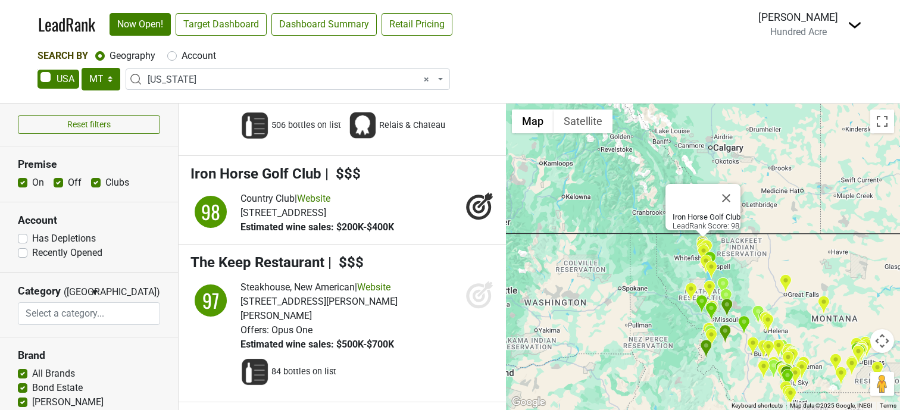
scroll to position [471, 0]
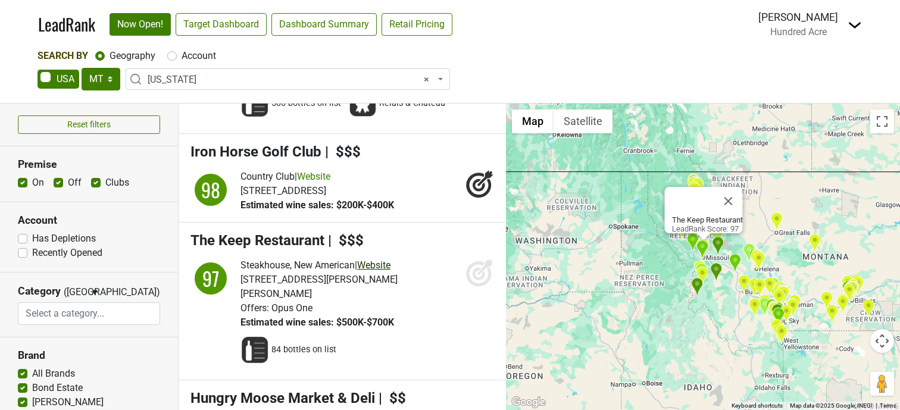
click at [386, 260] on link "Website" at bounding box center [373, 265] width 33 height 11
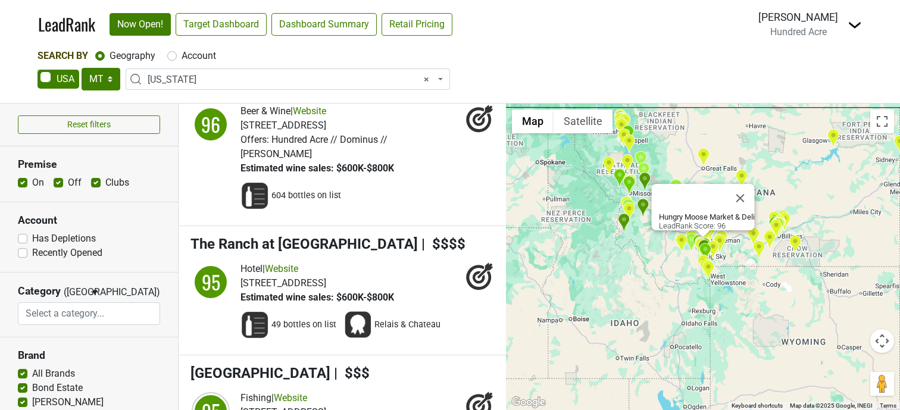
scroll to position [797, 0]
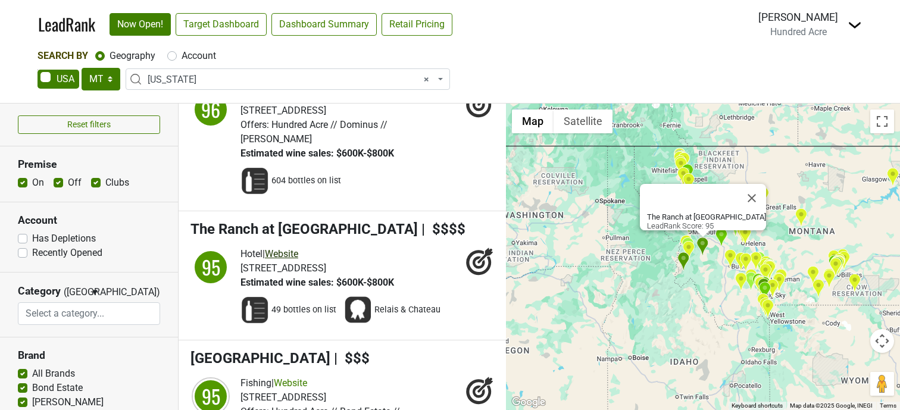
click at [298, 248] on link "Website" at bounding box center [281, 253] width 33 height 11
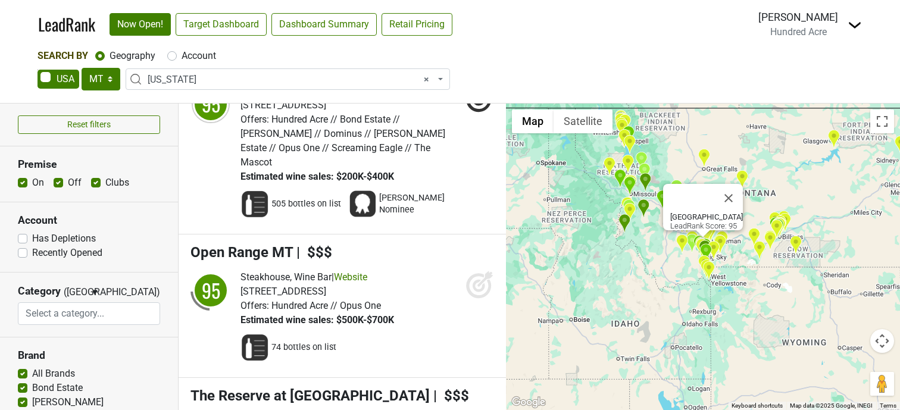
scroll to position [1103, 0]
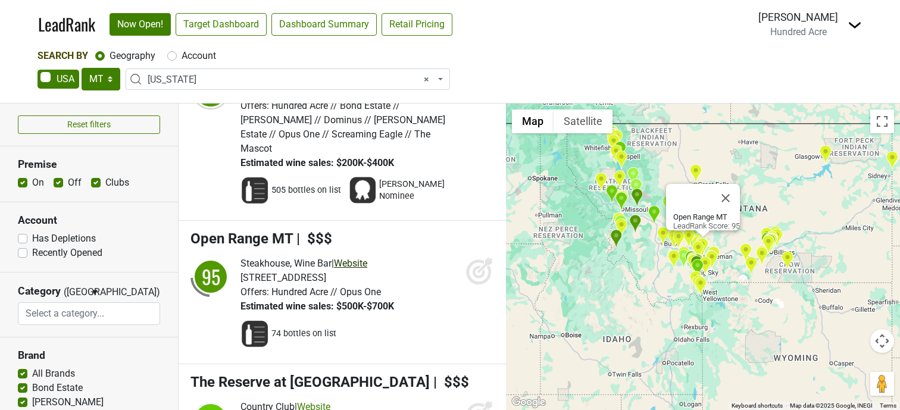
click at [364, 258] on link "Website" at bounding box center [350, 263] width 33 height 11
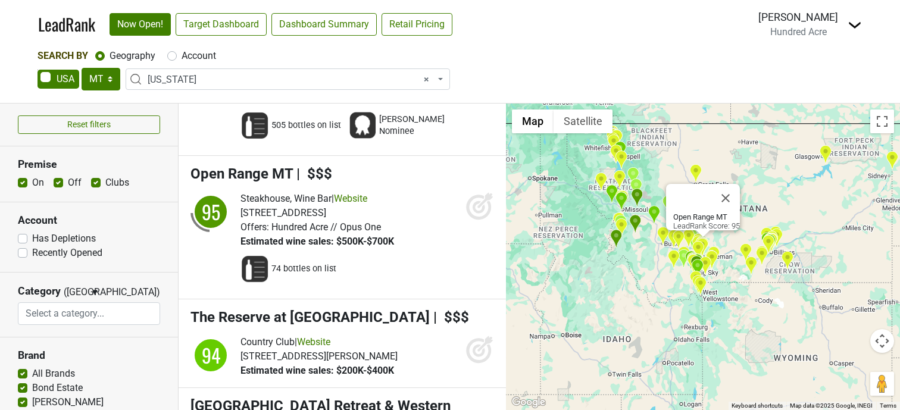
scroll to position [1169, 0]
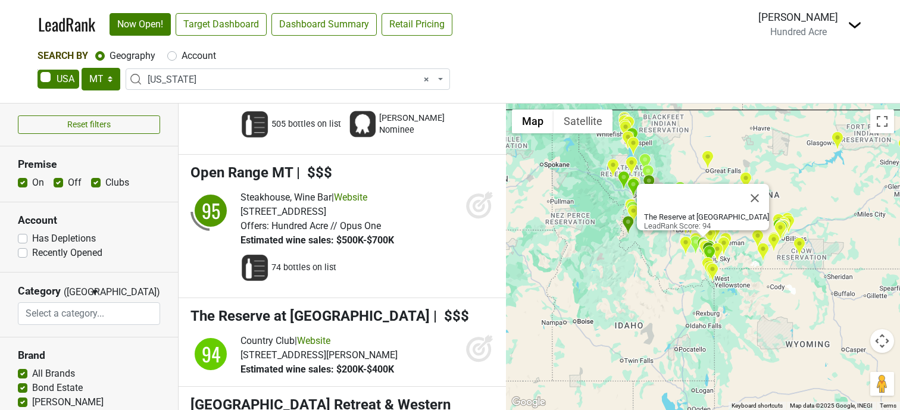
click at [479, 335] on icon at bounding box center [484, 342] width 15 height 15
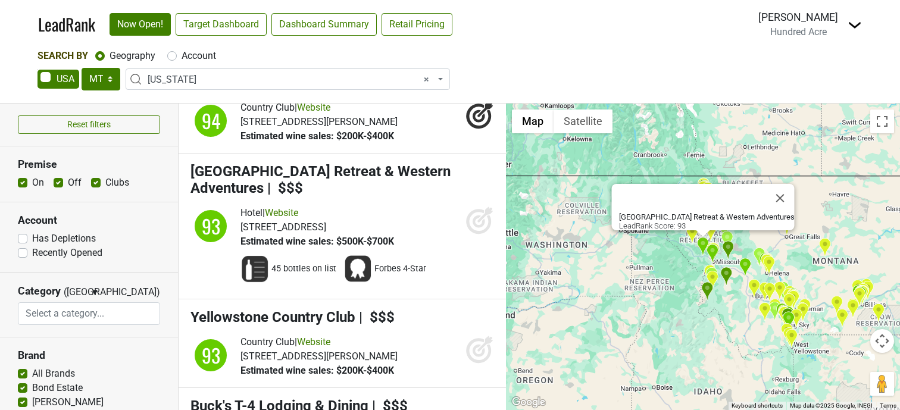
scroll to position [1405, 0]
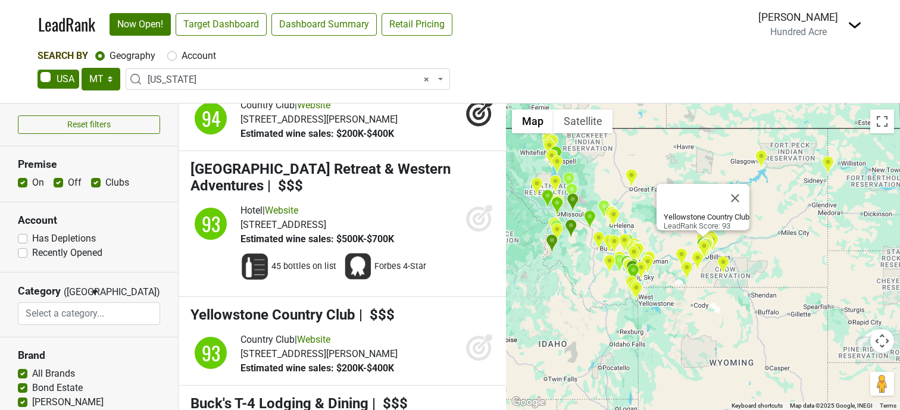
click at [483, 342] on icon at bounding box center [479, 348] width 13 height 13
click at [330, 334] on link "Website" at bounding box center [313, 339] width 33 height 11
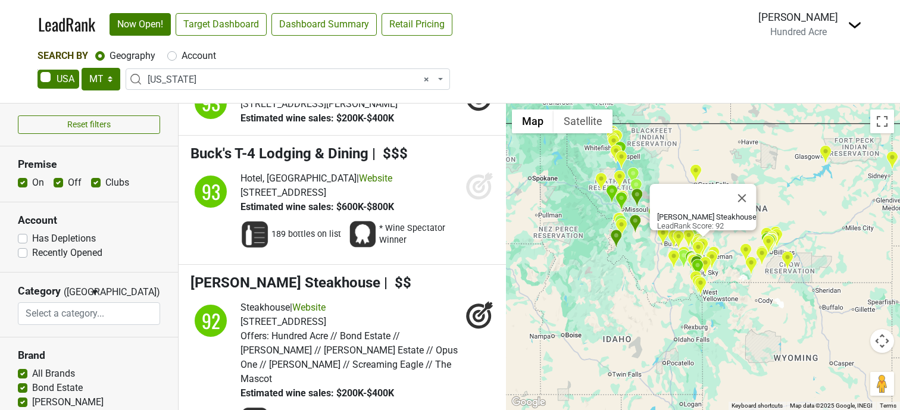
scroll to position [1658, 0]
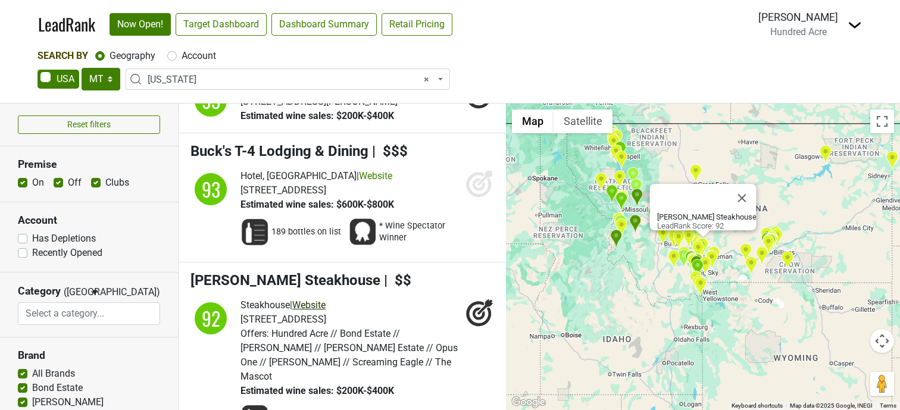
click at [324, 299] on link "Website" at bounding box center [308, 304] width 33 height 11
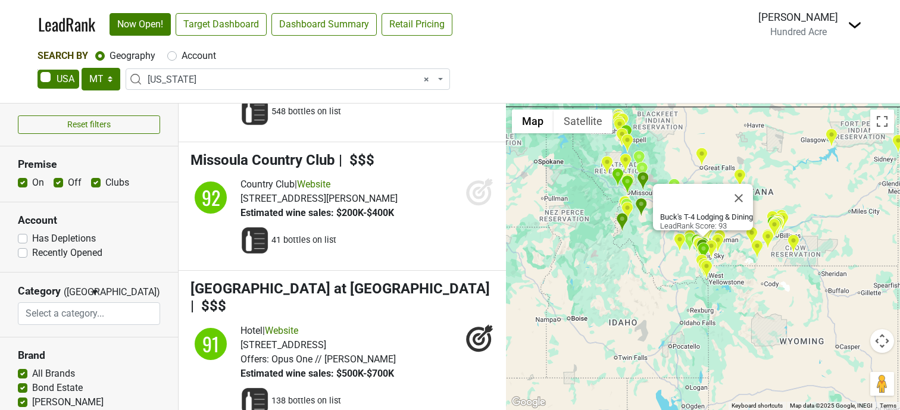
scroll to position [1966, 0]
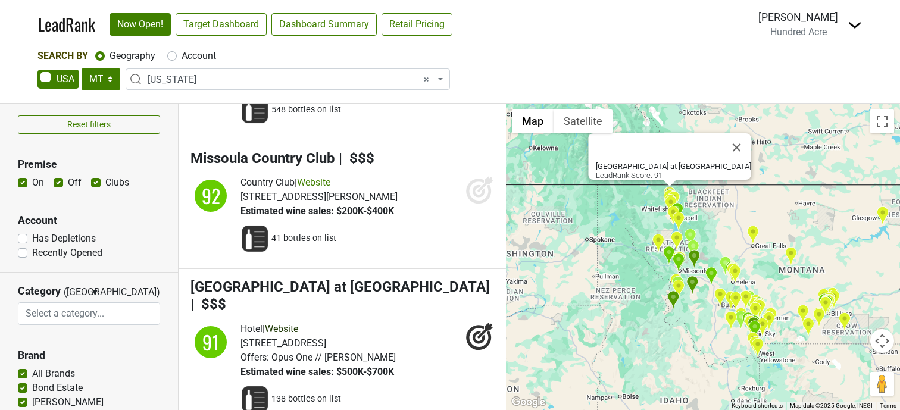
click at [296, 323] on link "Website" at bounding box center [281, 328] width 33 height 11
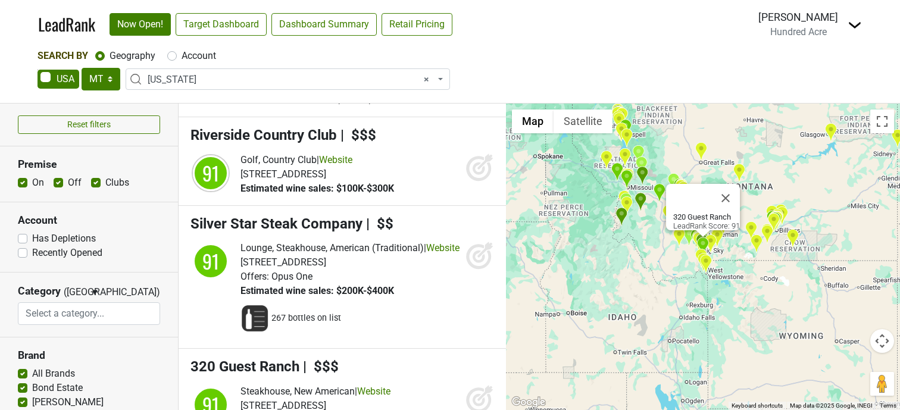
scroll to position [2383, 0]
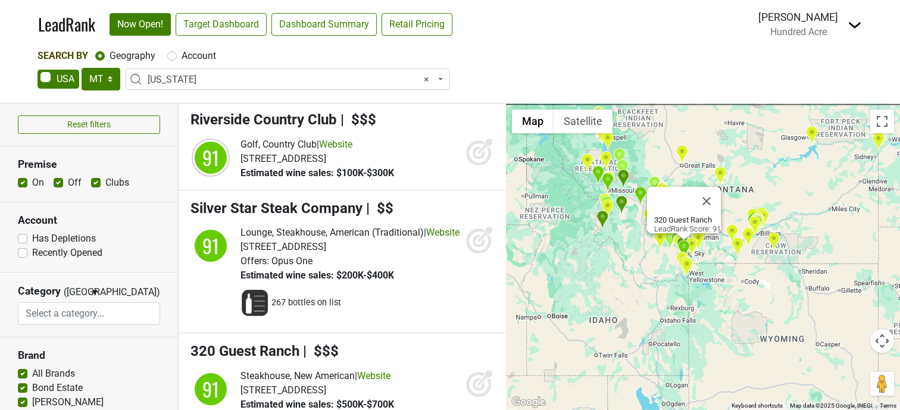
drag, startPoint x: 633, startPoint y: 266, endPoint x: 612, endPoint y: 269, distance: 21.0
click at [612, 269] on div "320 Guest Ranch LeadRank Score: 91" at bounding box center [703, 257] width 394 height 307
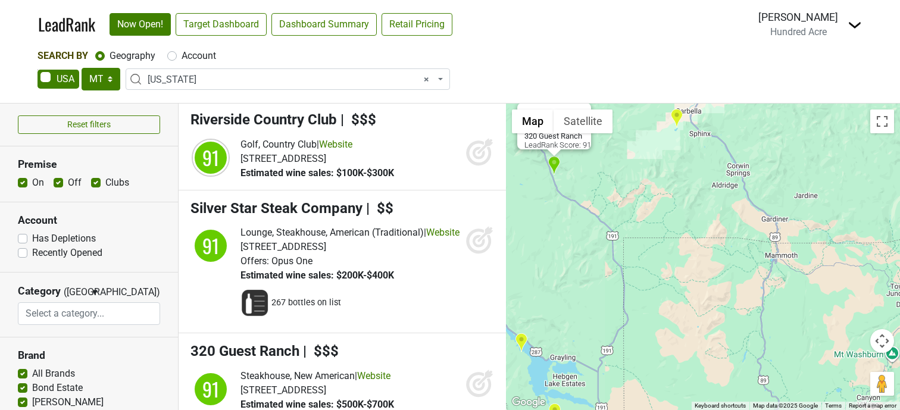
drag, startPoint x: 669, startPoint y: 278, endPoint x: 708, endPoint y: 195, distance: 92.2
click at [708, 194] on div "320 Guest Ranch LeadRank Score: 91" at bounding box center [703, 257] width 394 height 307
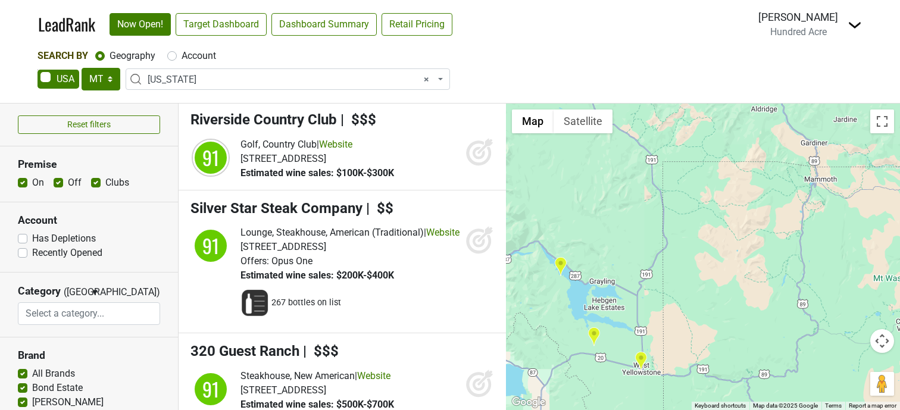
click at [639, 358] on img "The Branch Restaurant and Bar" at bounding box center [641, 361] width 13 height 20
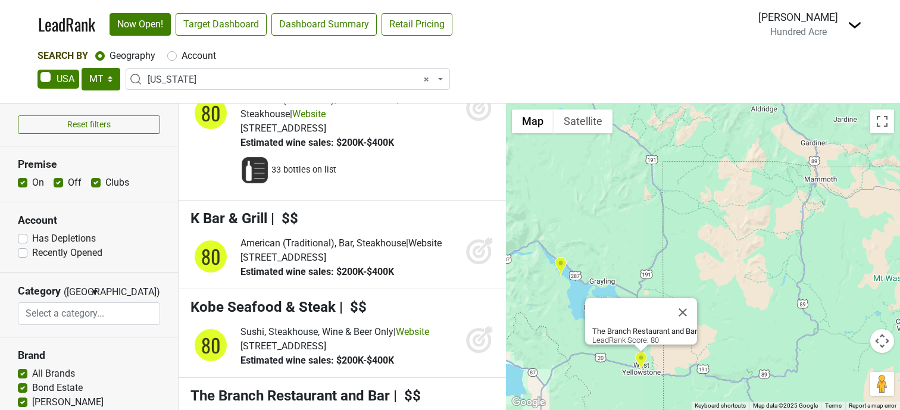
scroll to position [11668, 0]
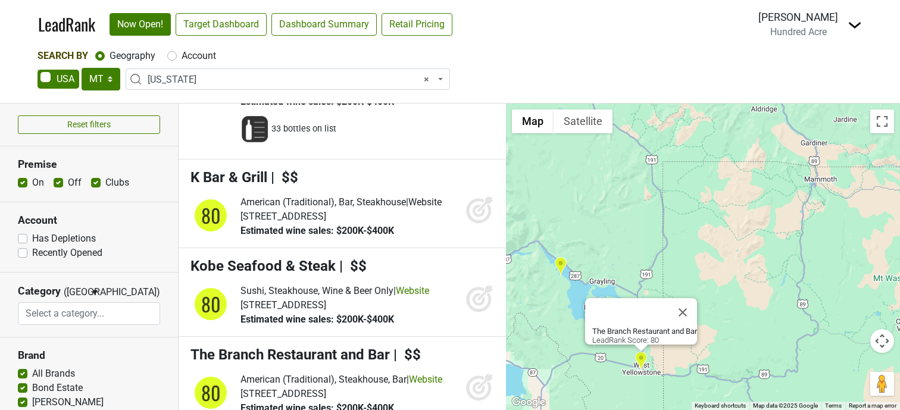
click at [558, 265] on img "Firehole Ranch" at bounding box center [560, 267] width 13 height 20
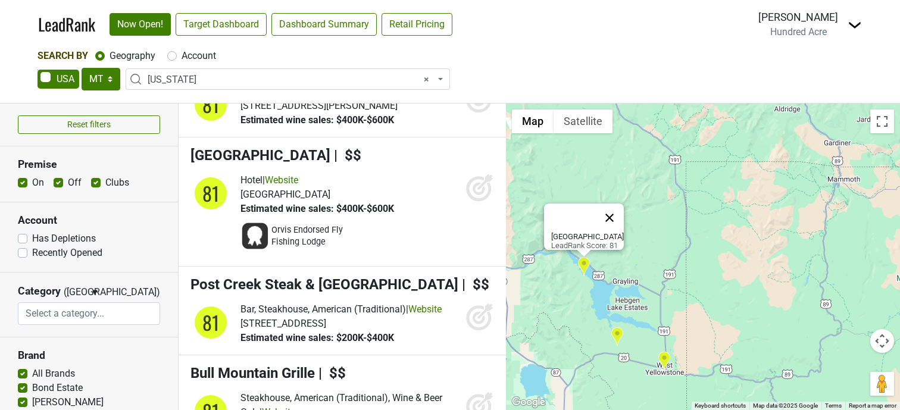
scroll to position [8761, 0]
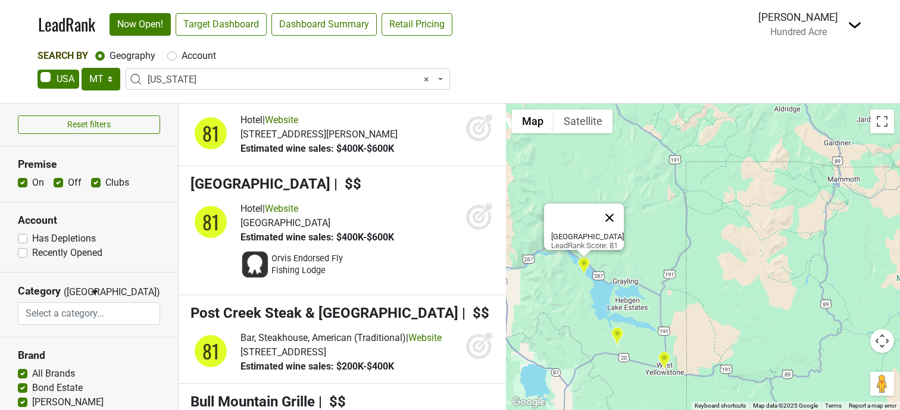
click at [608, 208] on button "Close" at bounding box center [609, 218] width 29 height 29
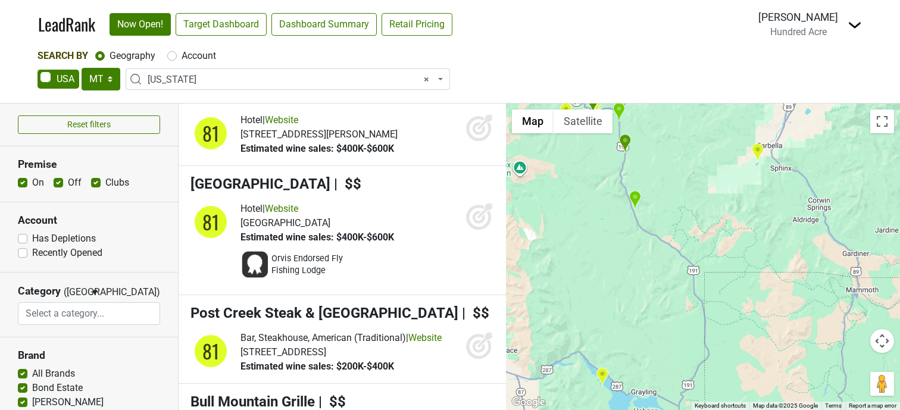
drag, startPoint x: 626, startPoint y: 197, endPoint x: 641, endPoint y: 333, distance: 137.2
click at [642, 333] on div at bounding box center [703, 257] width 394 height 307
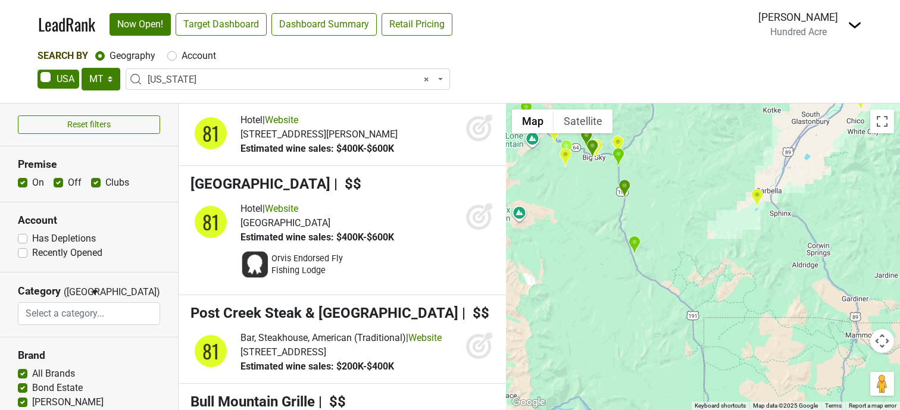
click at [636, 246] on img "320 Guest Ranch" at bounding box center [634, 246] width 13 height 20
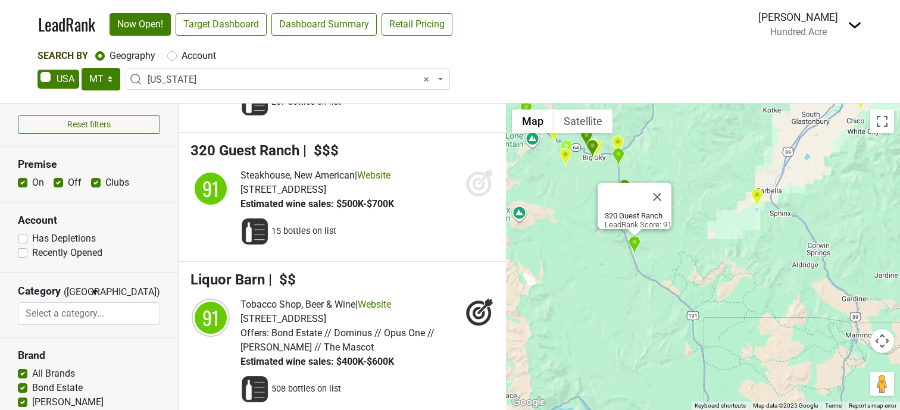
scroll to position [2555, 0]
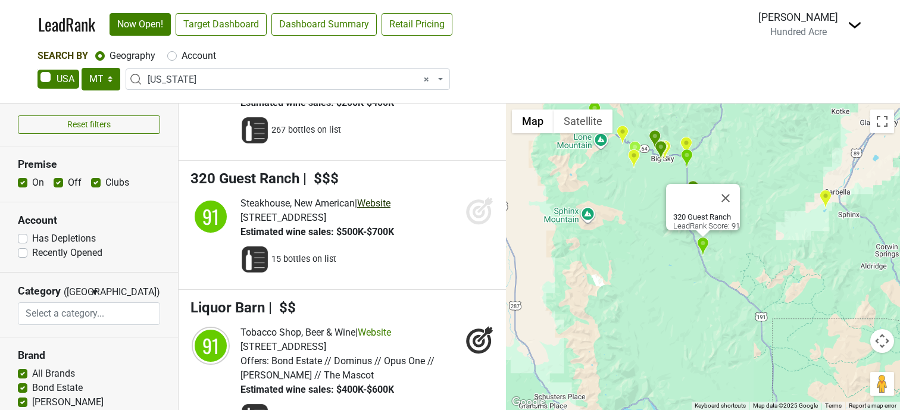
click at [382, 198] on link "Website" at bounding box center [373, 203] width 33 height 11
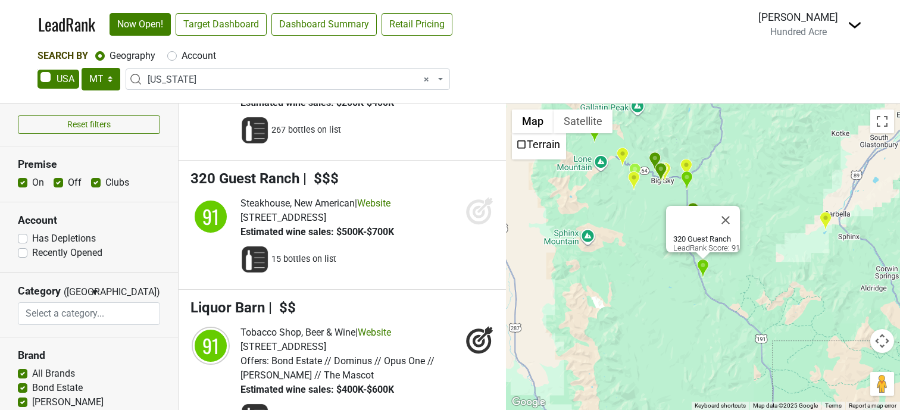
drag, startPoint x: 642, startPoint y: 201, endPoint x: 642, endPoint y: 236, distance: 34.5
click at [642, 236] on div "320 Guest Ranch LeadRank Score: 91" at bounding box center [703, 257] width 394 height 307
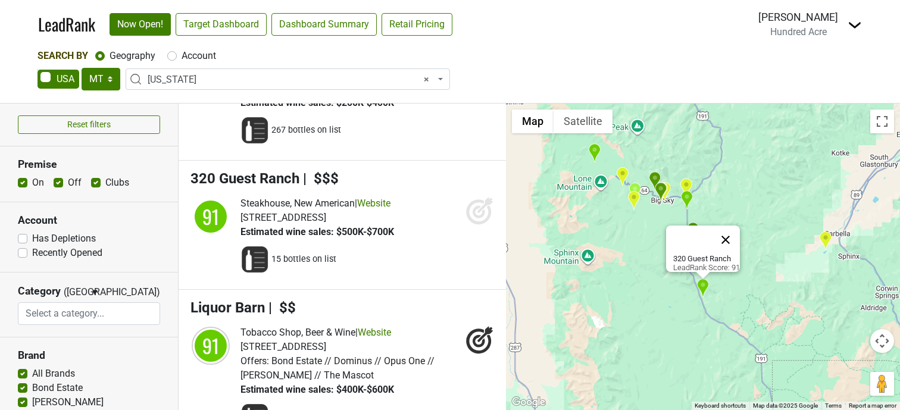
click at [732, 234] on button "Close" at bounding box center [725, 240] width 29 height 29
click at [720, 221] on div at bounding box center [703, 257] width 394 height 307
click at [695, 233] on img "Rainbow Ranch Lodge" at bounding box center [693, 232] width 13 height 20
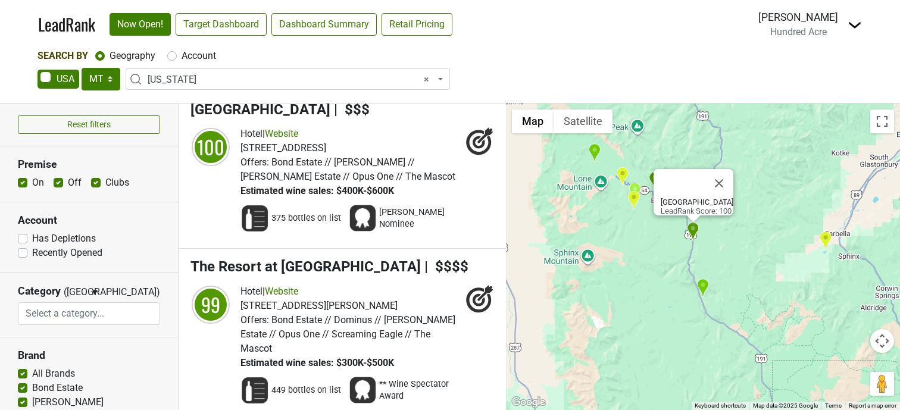
scroll to position [0, 0]
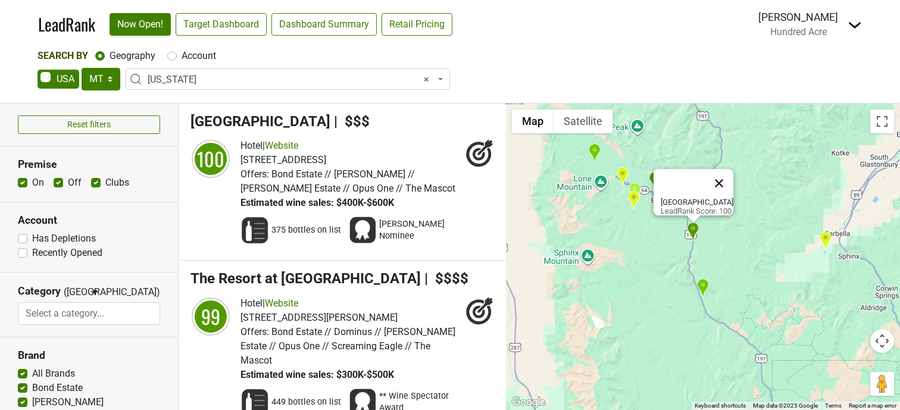
click at [728, 174] on button "Close" at bounding box center [719, 183] width 29 height 29
click at [719, 213] on div at bounding box center [703, 257] width 394 height 307
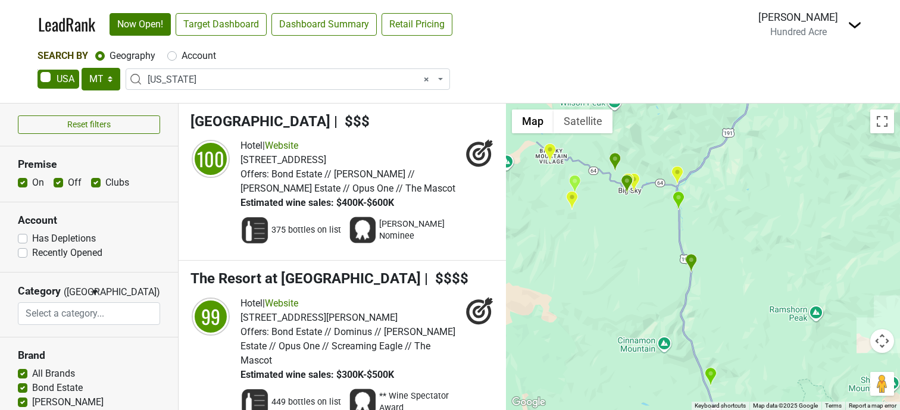
click at [677, 199] on img "Buck's T-4 Lodging & Dining" at bounding box center [678, 201] width 13 height 20
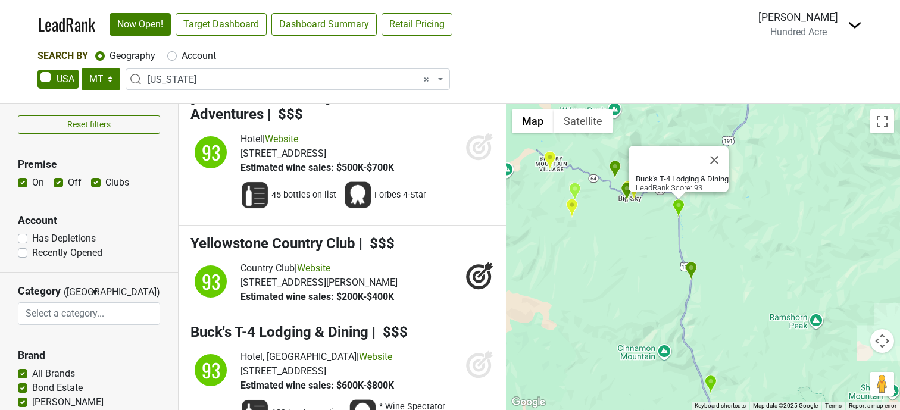
scroll to position [1630, 0]
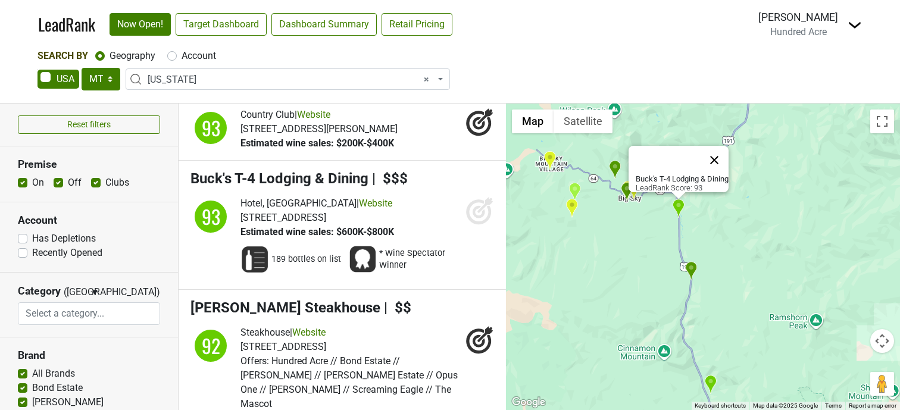
click at [723, 152] on button "Close" at bounding box center [714, 160] width 29 height 29
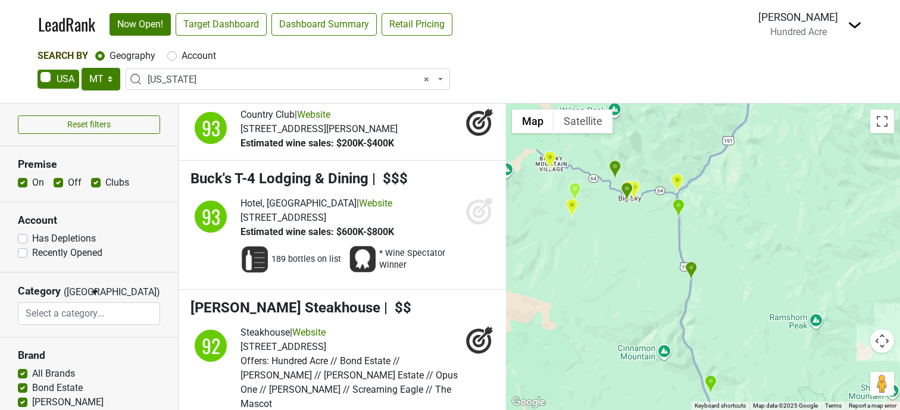
click at [678, 185] on img "LakeLodge at Moonlight Basin" at bounding box center [677, 183] width 13 height 20
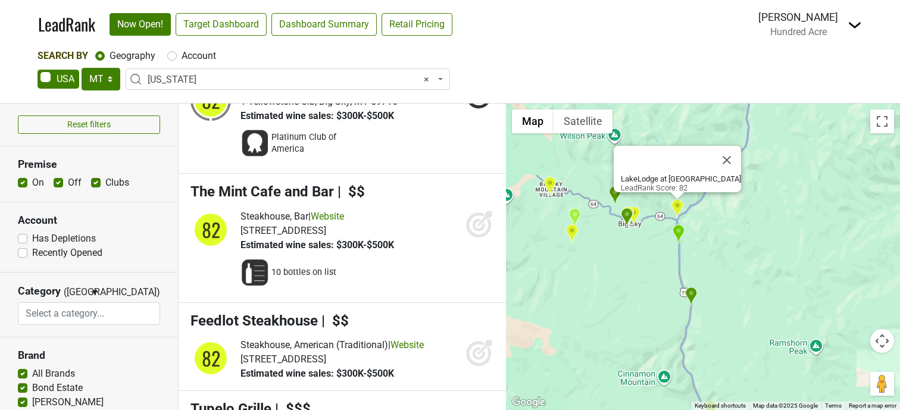
scroll to position [7464, 0]
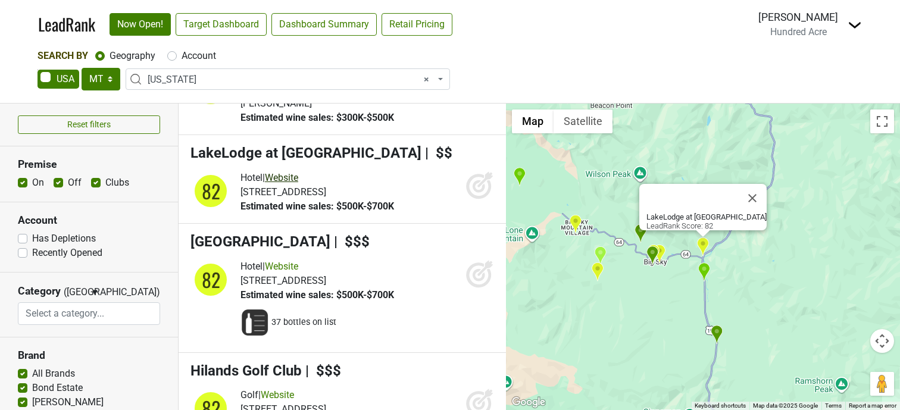
click at [292, 172] on link "Website" at bounding box center [281, 177] width 33 height 11
click at [747, 192] on button "Close" at bounding box center [752, 198] width 29 height 29
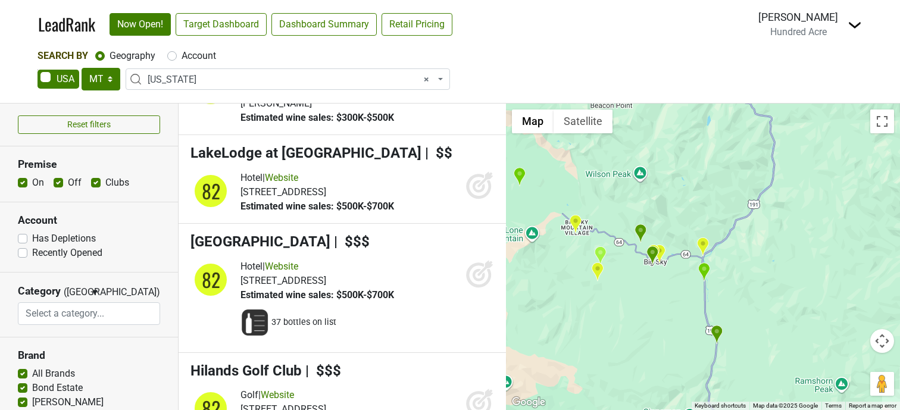
click at [639, 233] on img "Lone Mountain Ranch" at bounding box center [641, 234] width 13 height 20
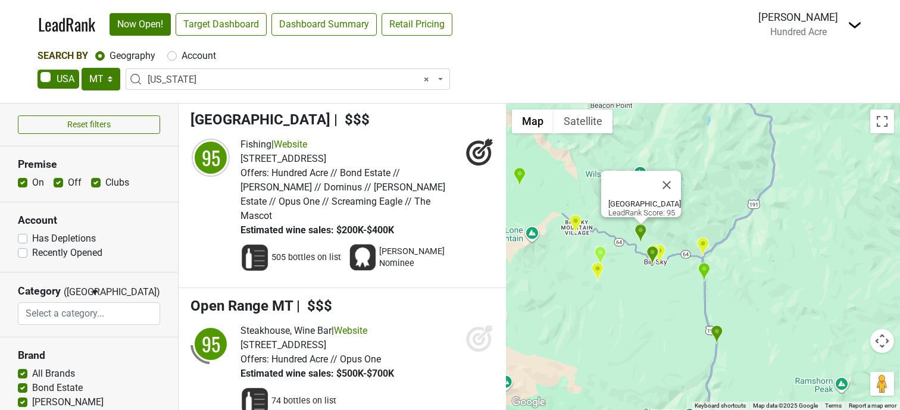
scroll to position [991, 0]
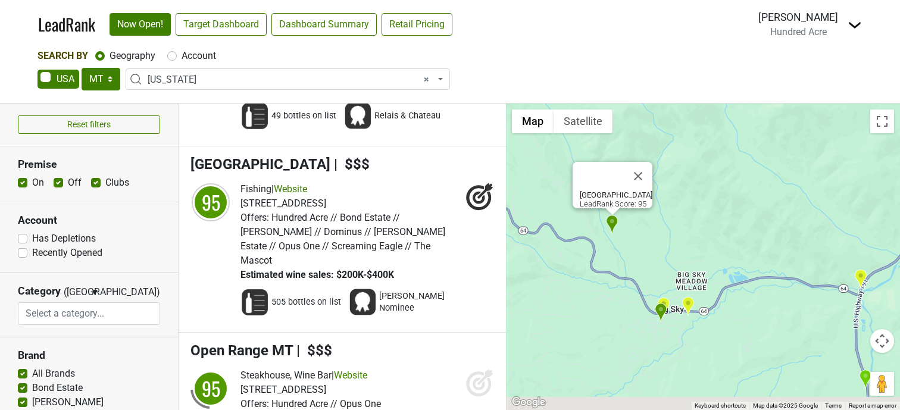
drag, startPoint x: 701, startPoint y: 290, endPoint x: 734, endPoint y: 195, distance: 100.7
click at [734, 195] on div "Lone Mountain Ranch LeadRank Score: 95" at bounding box center [703, 257] width 394 height 307
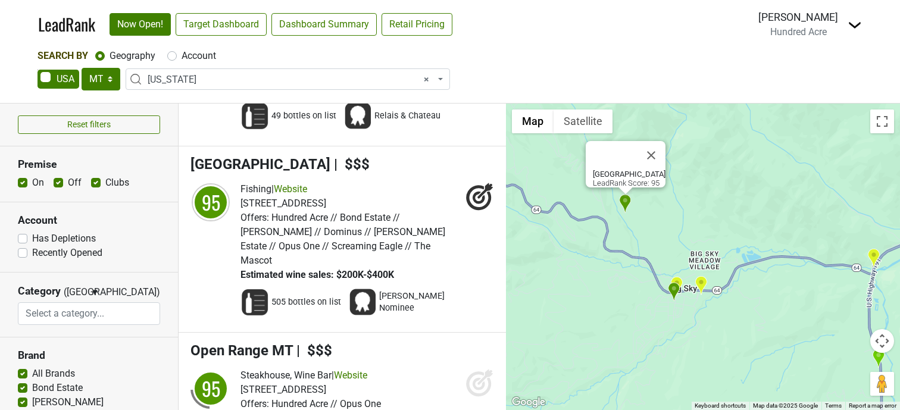
click at [673, 290] on img "Hungry Moose Market & Deli" at bounding box center [674, 292] width 13 height 20
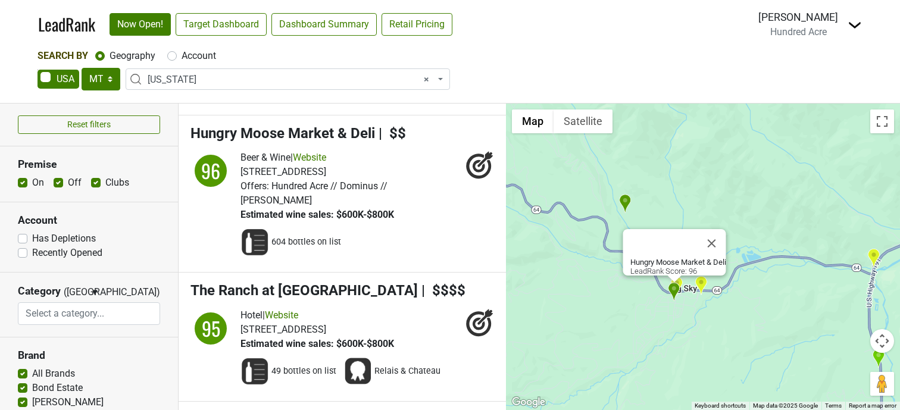
scroll to position [719, 0]
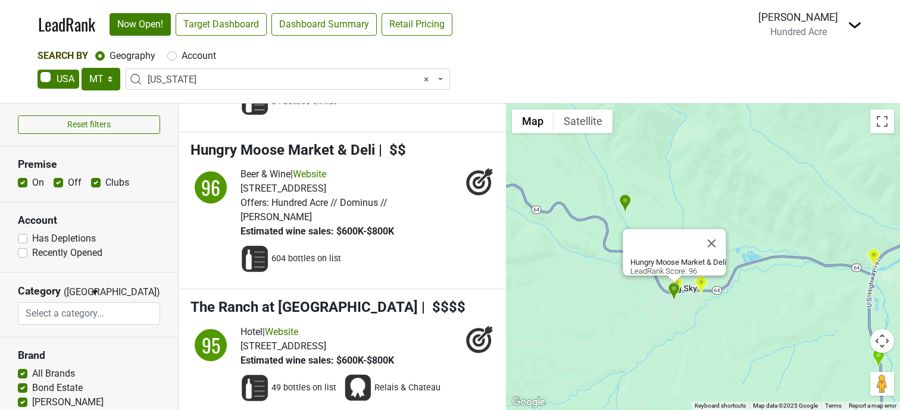
click at [700, 286] on img "The Cave Spirits and Gifts" at bounding box center [701, 286] width 13 height 20
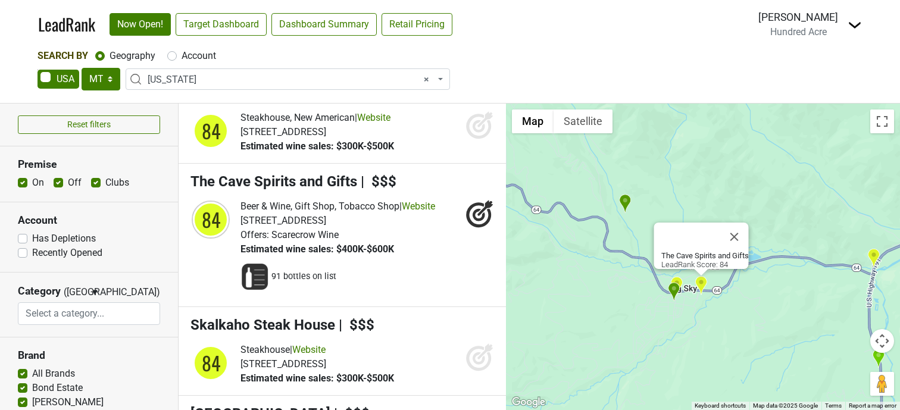
scroll to position [4645, 0]
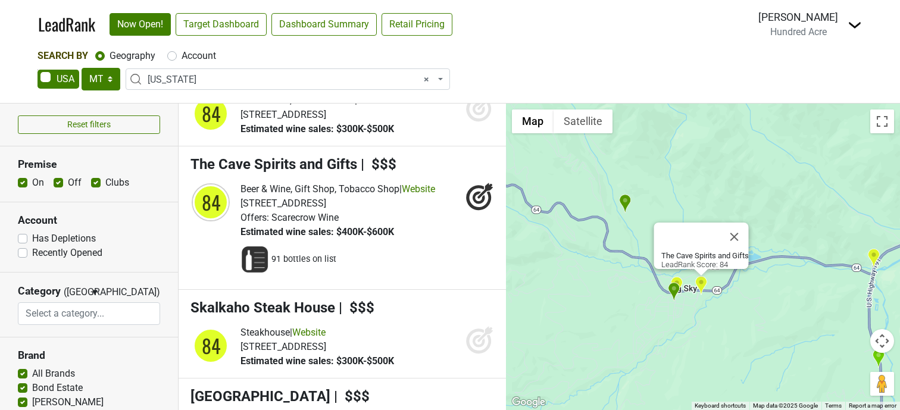
click at [679, 283] on img "Hungry Moose Market & Deli" at bounding box center [674, 292] width 13 height 20
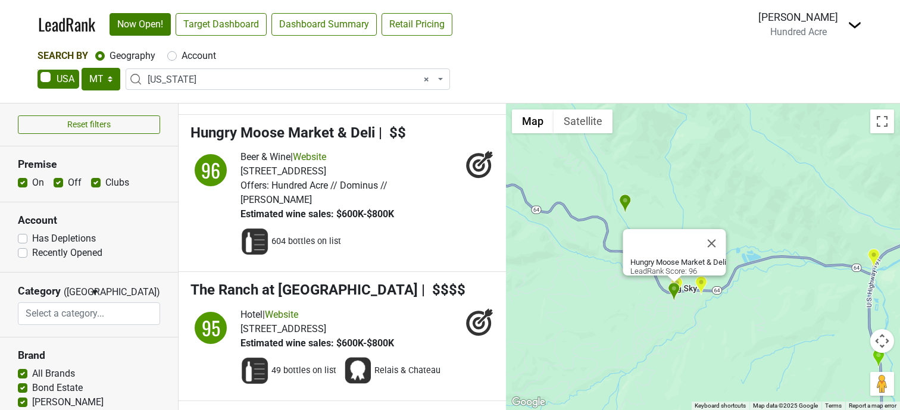
scroll to position [719, 0]
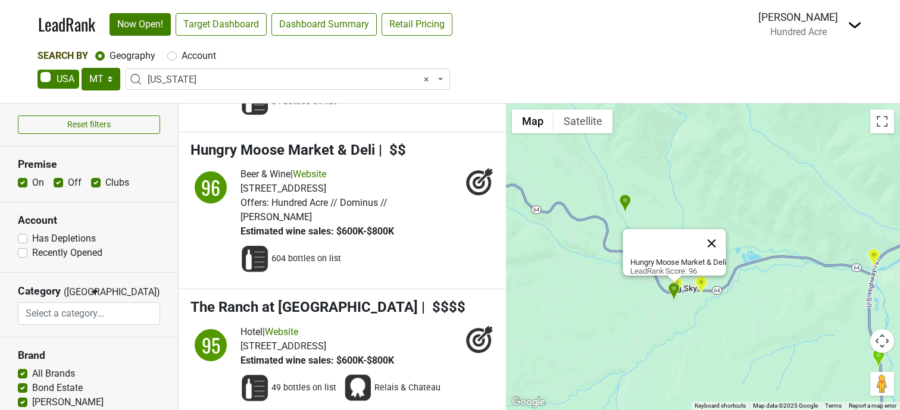
click at [717, 232] on button "Close" at bounding box center [712, 243] width 29 height 29
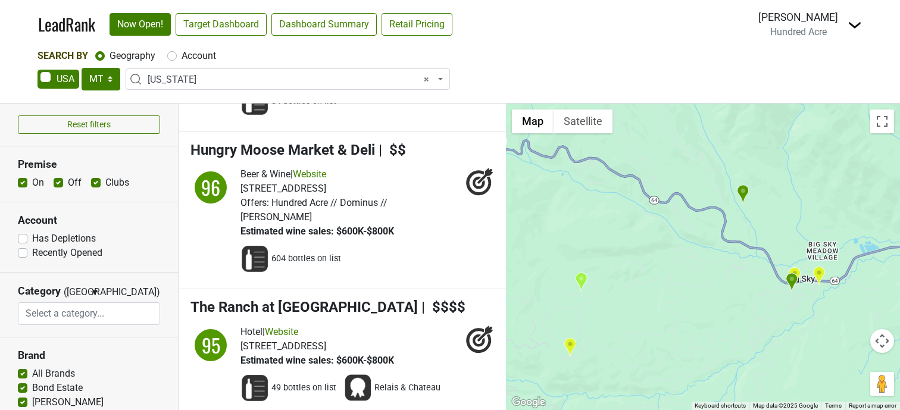
drag, startPoint x: 651, startPoint y: 323, endPoint x: 759, endPoint y: 311, distance: 108.4
click at [759, 311] on div at bounding box center [703, 257] width 394 height 307
click at [569, 344] on img "Yellowstone Club" at bounding box center [566, 345] width 13 height 20
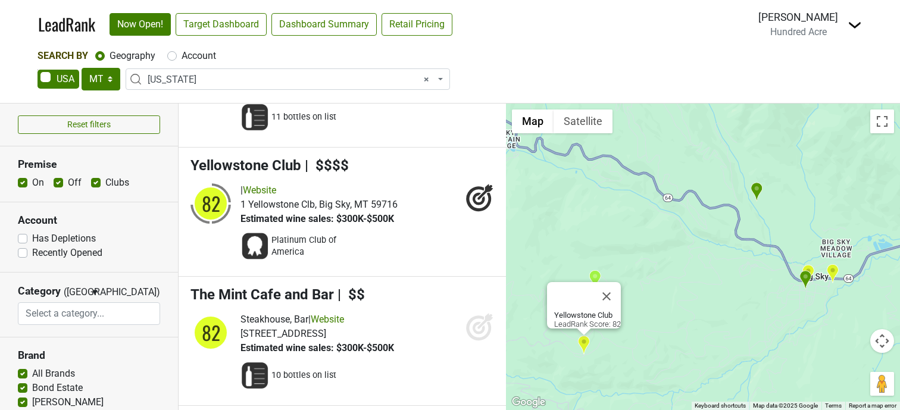
scroll to position [6899, 0]
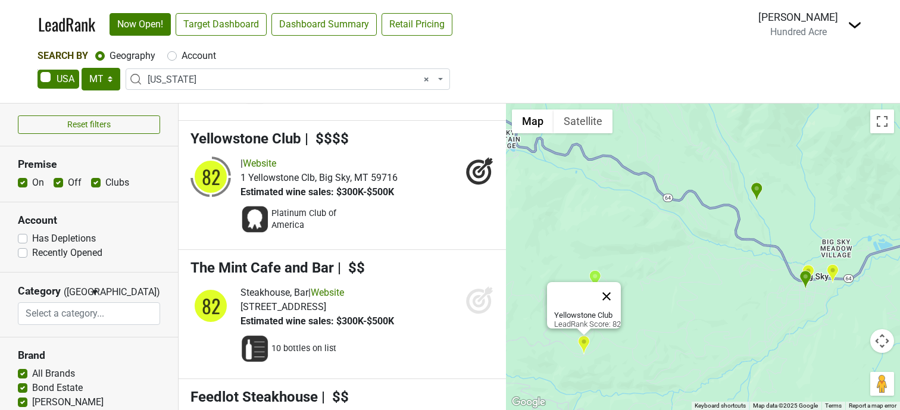
click at [613, 291] on button "Close" at bounding box center [606, 296] width 29 height 29
click at [595, 280] on img "Spanish Peaks Mountain Club" at bounding box center [595, 280] width 13 height 20
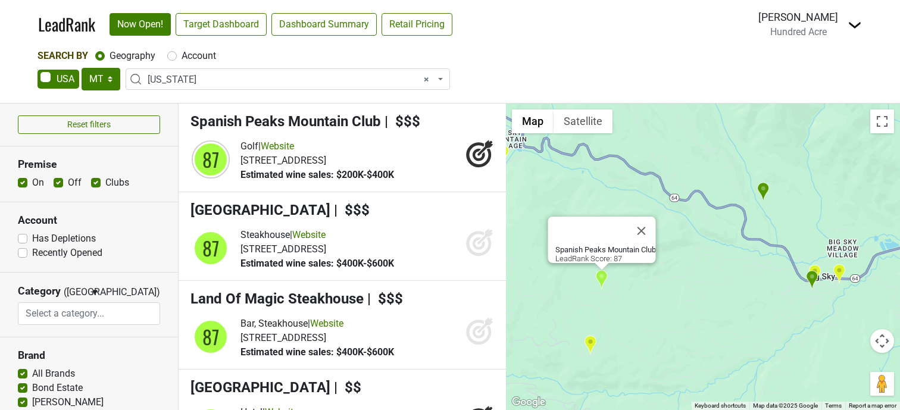
scroll to position [3265, 0]
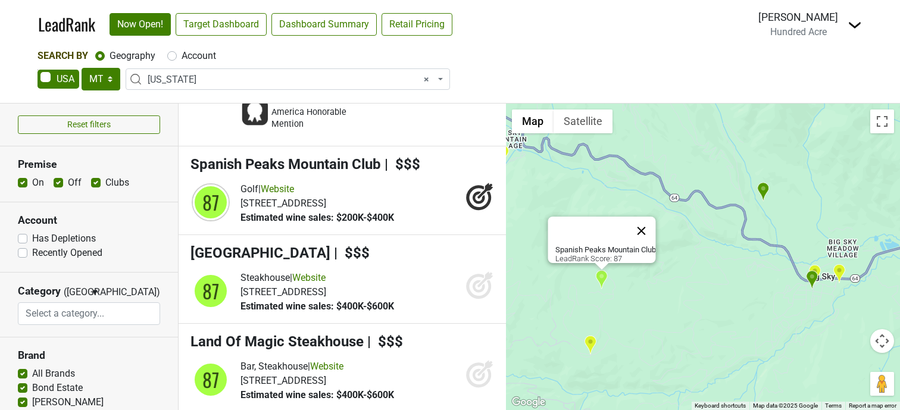
click at [650, 218] on button "Close" at bounding box center [642, 231] width 29 height 29
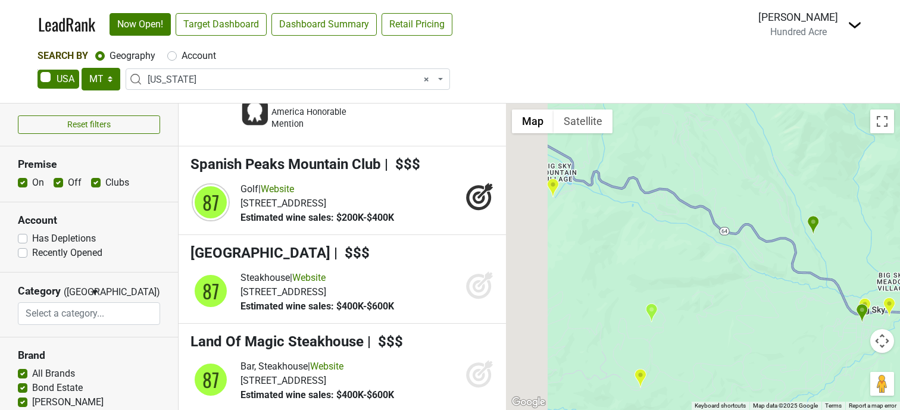
drag, startPoint x: 623, startPoint y: 241, endPoint x: 671, endPoint y: 271, distance: 57.0
click at [671, 271] on div "To navigate, press the arrow keys." at bounding box center [703, 257] width 394 height 307
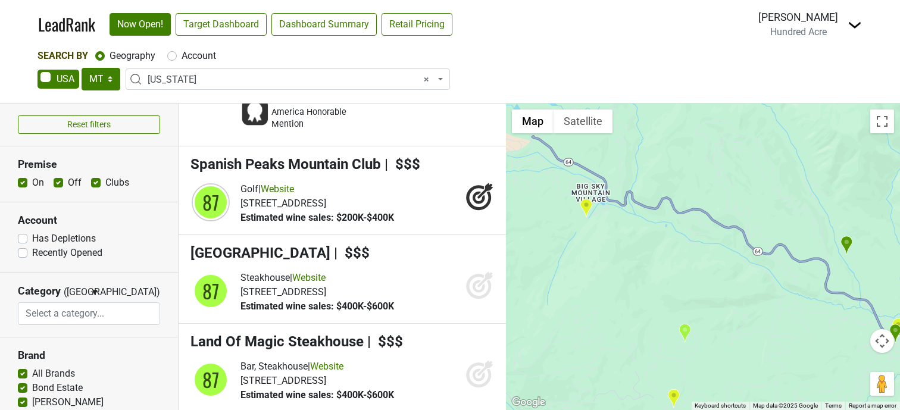
click at [589, 210] on img "Big Sky Summit Resort" at bounding box center [586, 208] width 13 height 20
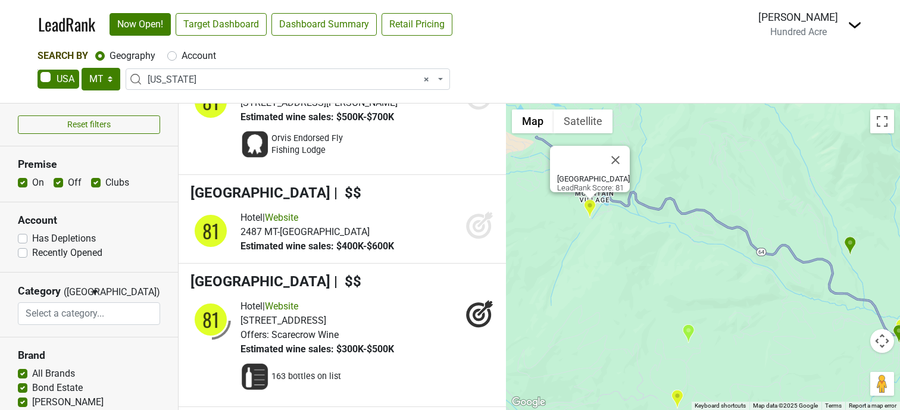
scroll to position [10411, 0]
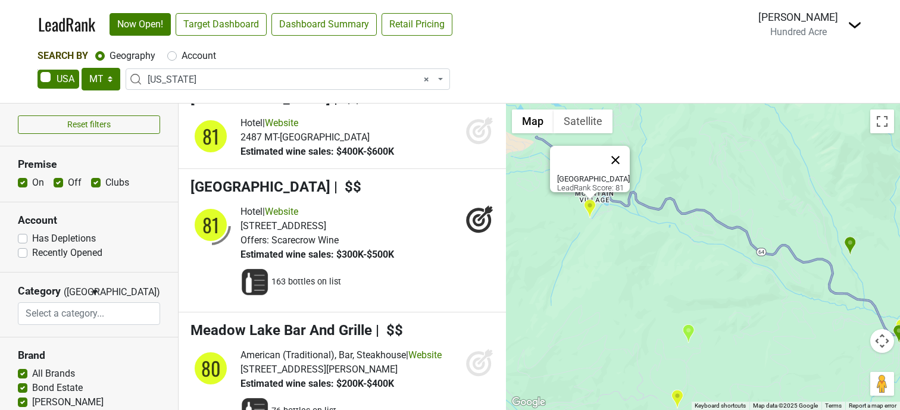
click at [623, 155] on button "Close" at bounding box center [615, 160] width 29 height 29
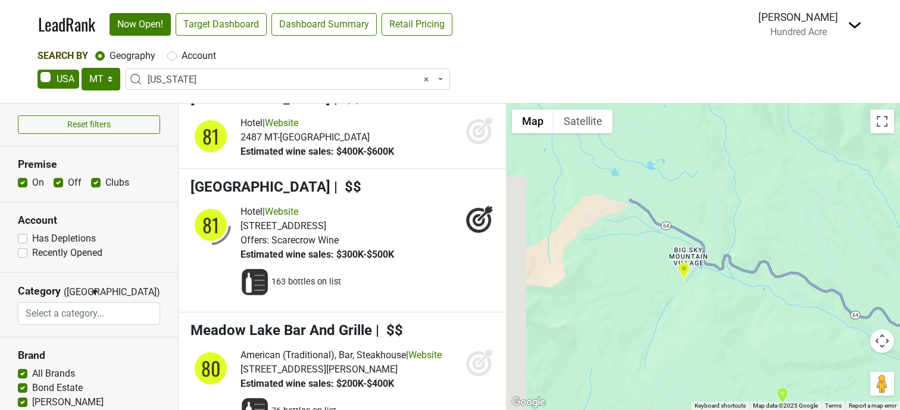
drag, startPoint x: 582, startPoint y: 238, endPoint x: 678, endPoint y: 302, distance: 115.4
click at [678, 302] on div at bounding box center [703, 257] width 394 height 307
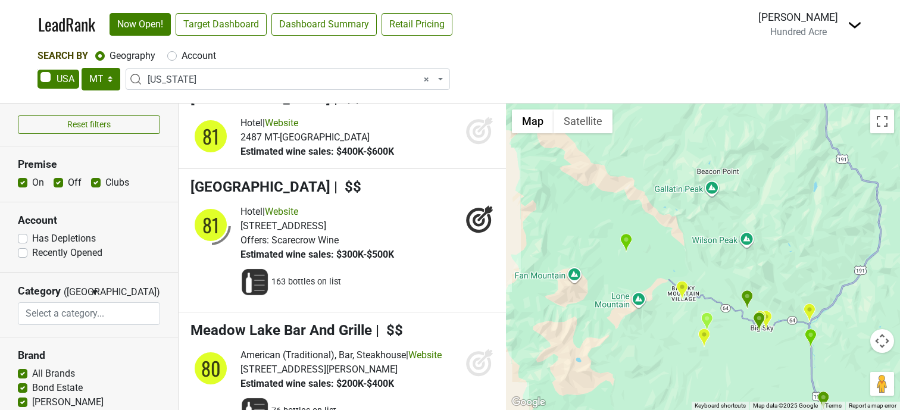
click at [629, 243] on img "The Reserve at Moonlight Basin" at bounding box center [626, 243] width 13 height 20
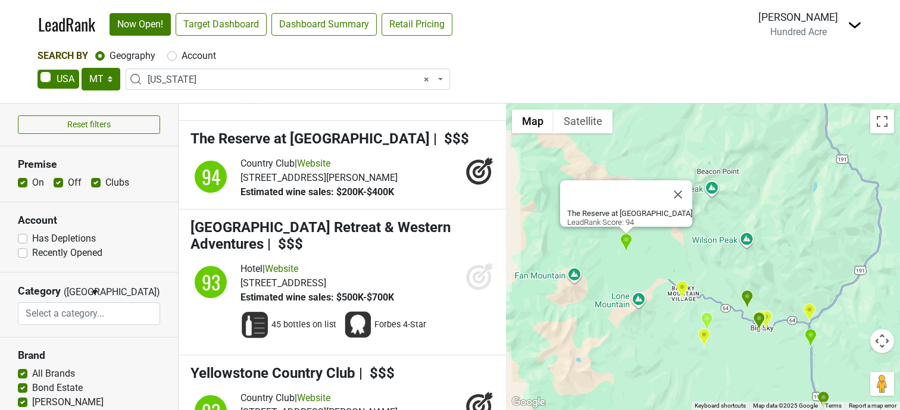
scroll to position [1307, 0]
